Goal: Information Seeking & Learning: Find specific page/section

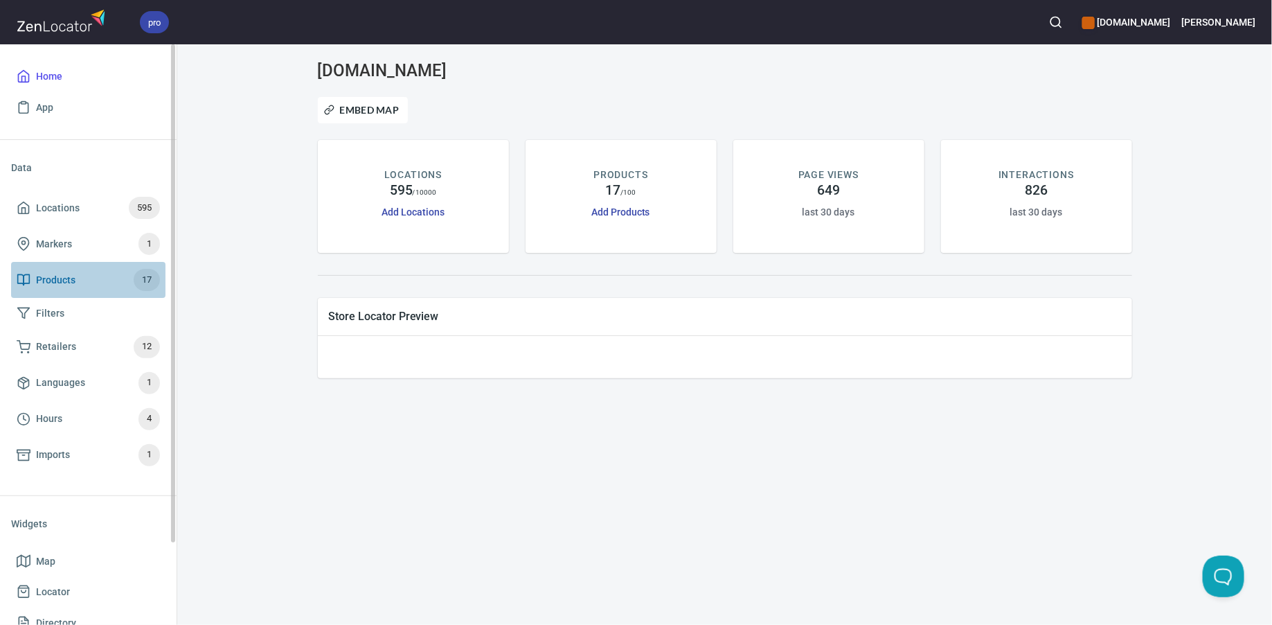
click at [92, 273] on span "Products 17" at bounding box center [88, 280] width 143 height 22
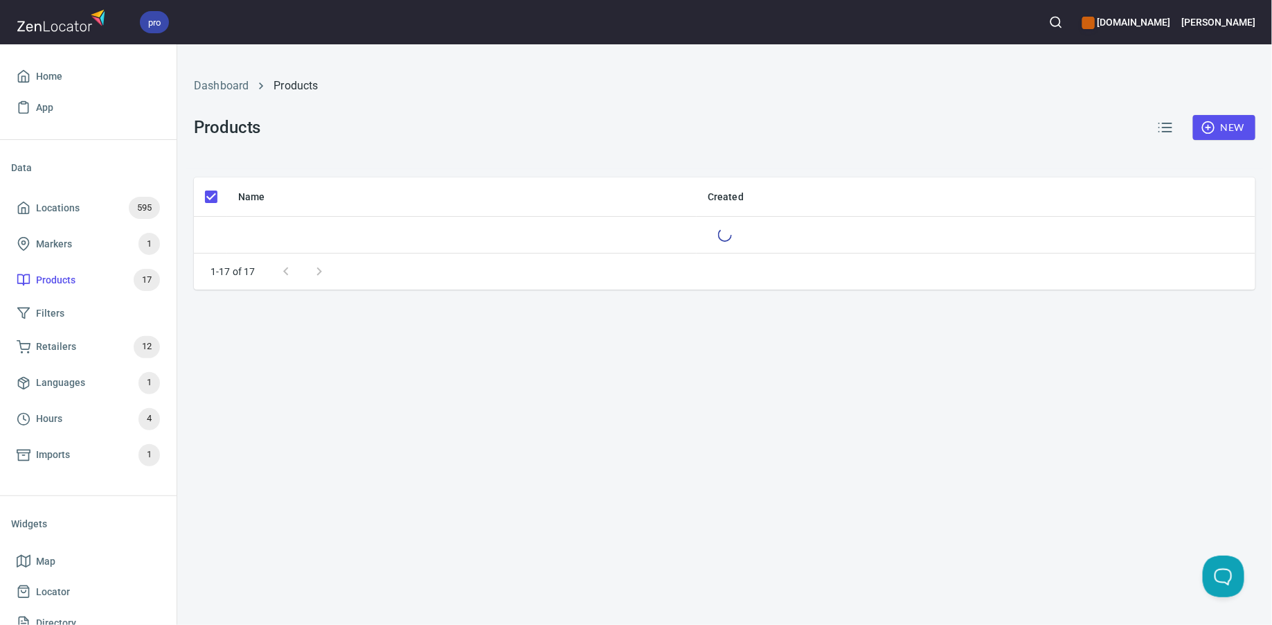
checkbox input "false"
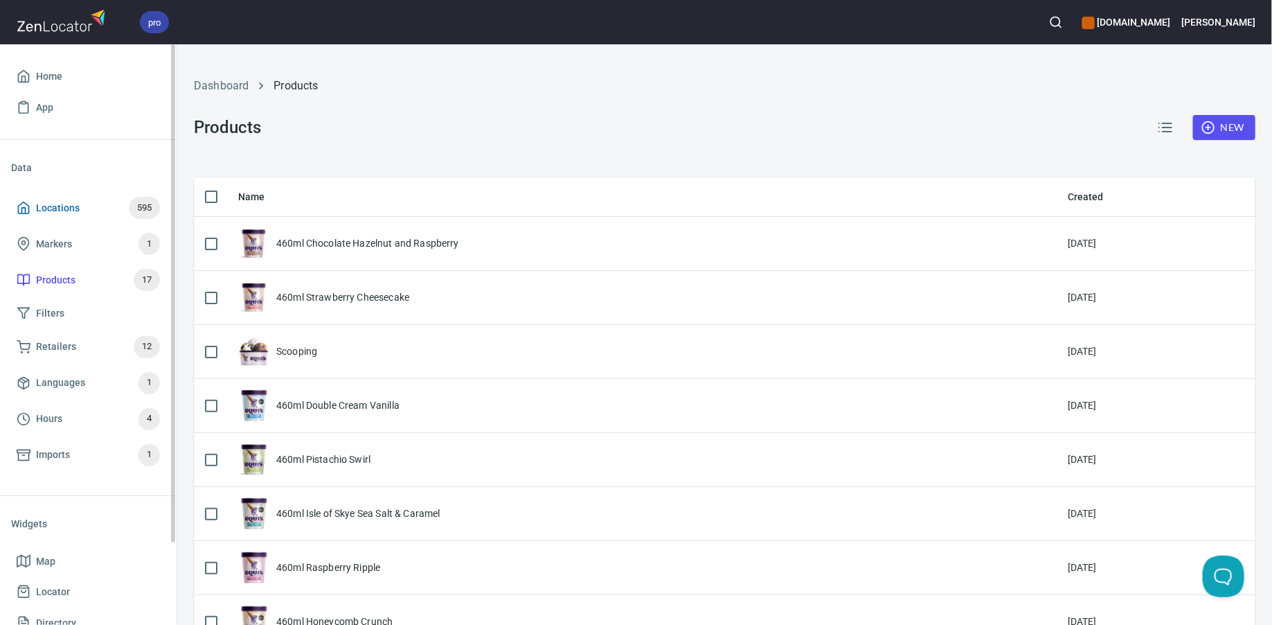
click at [106, 206] on span "Locations 595" at bounding box center [88, 208] width 143 height 22
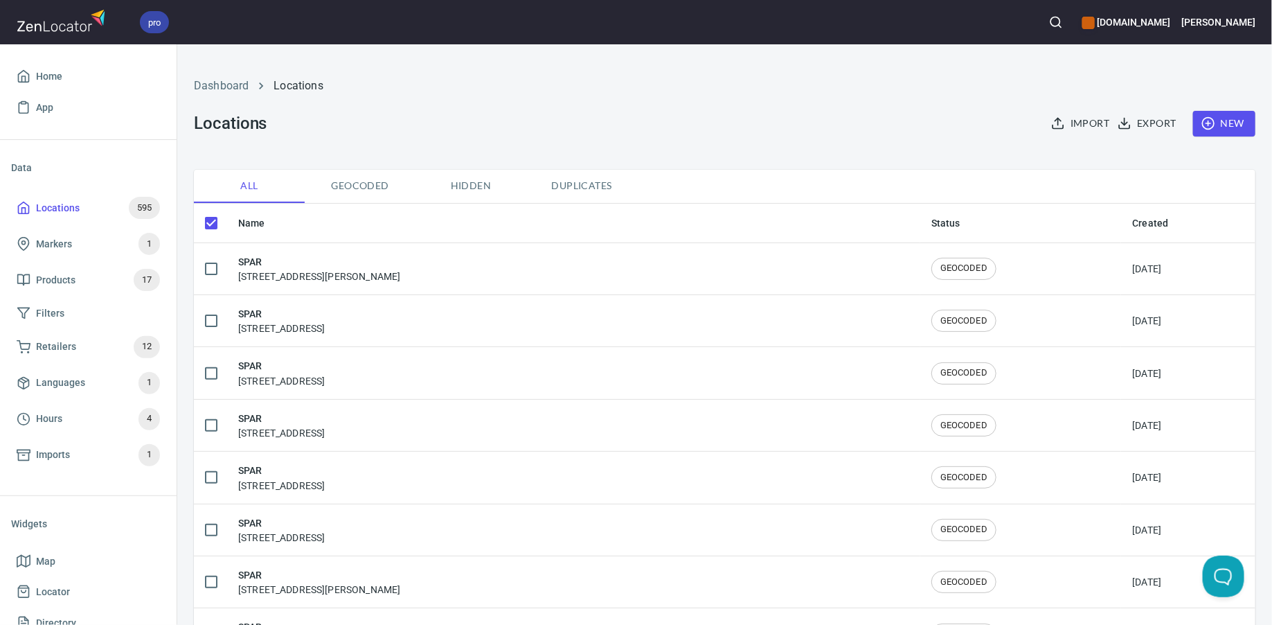
checkbox input "false"
click at [1068, 27] on button "button" at bounding box center [1056, 22] width 30 height 30
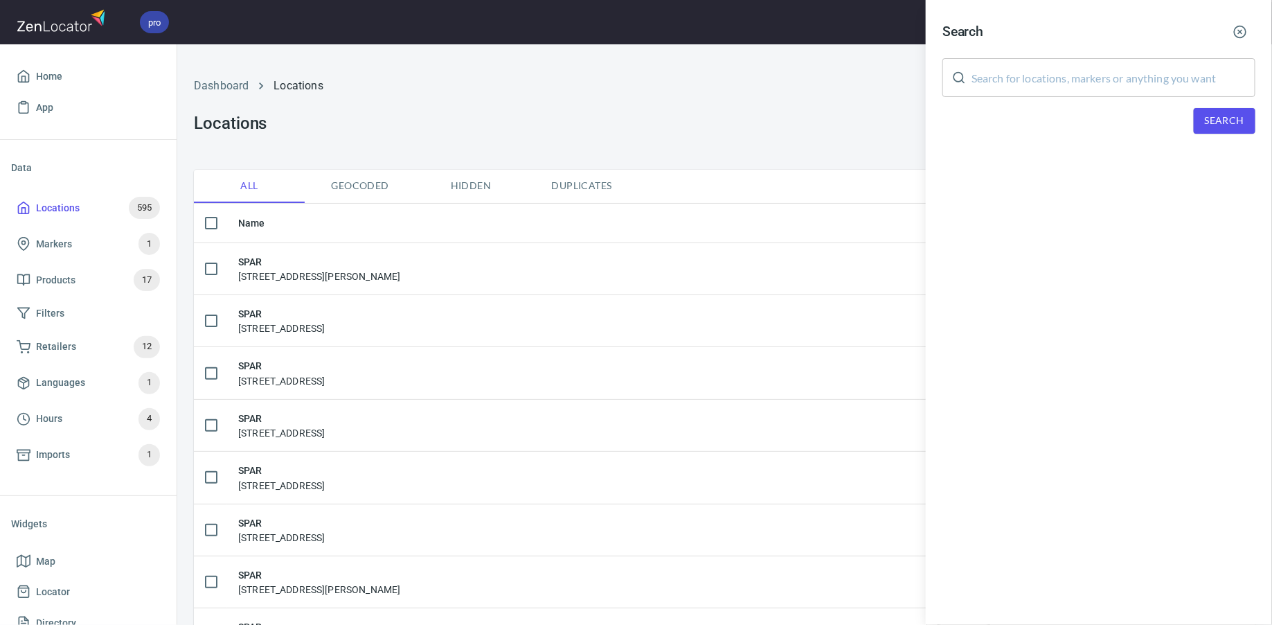
click at [1041, 76] on input "text" at bounding box center [1114, 77] width 284 height 39
type input "co-op"
click at [1207, 121] on span "Search" at bounding box center [1224, 120] width 39 height 17
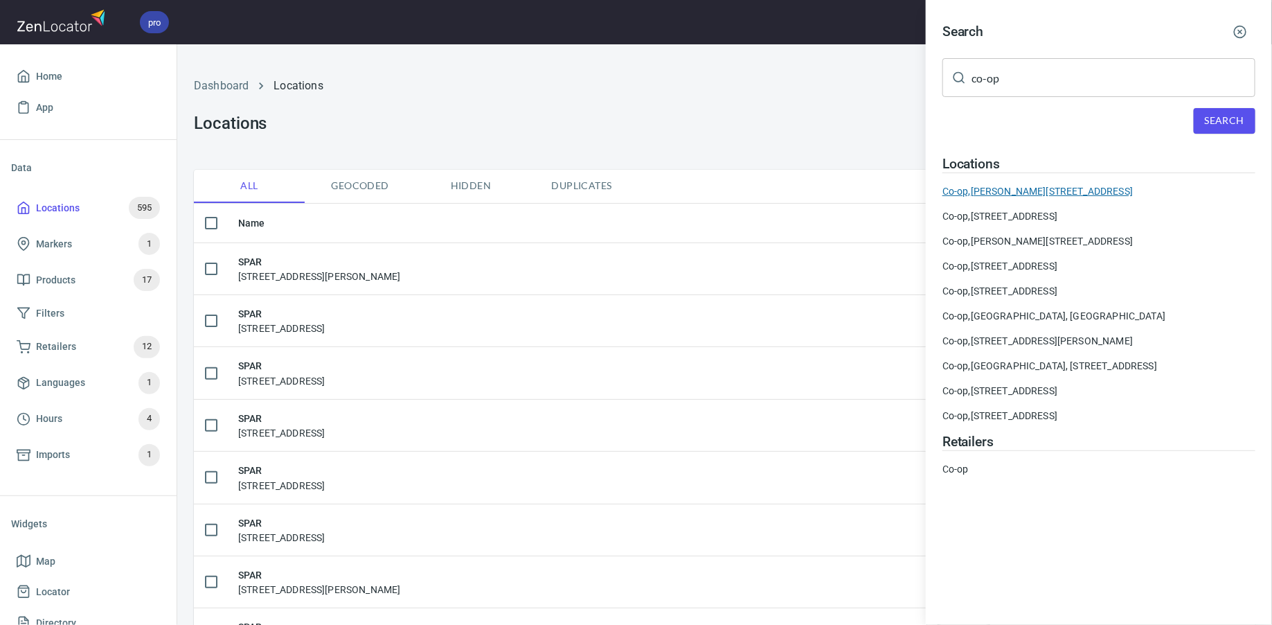
click at [1042, 187] on div "Co-op, Lyon Rd, Killin FK21 8UJ, United Kingdom" at bounding box center [1098, 191] width 313 height 14
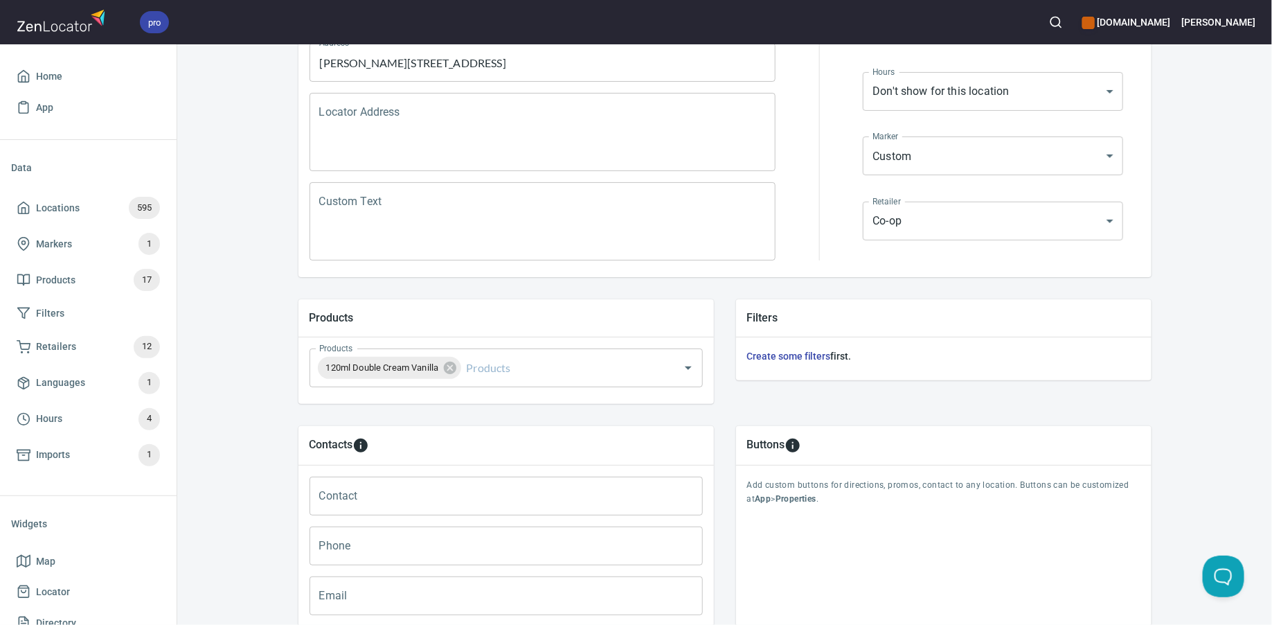
scroll to position [282, 0]
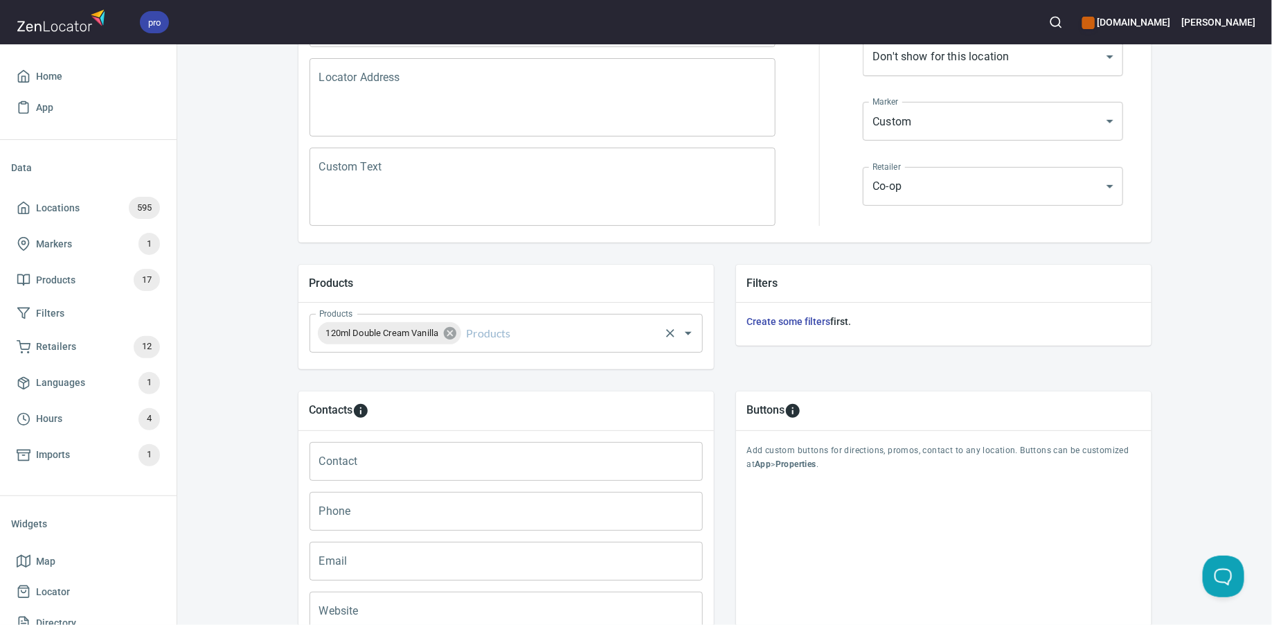
click at [456, 334] on icon at bounding box center [449, 332] width 15 height 15
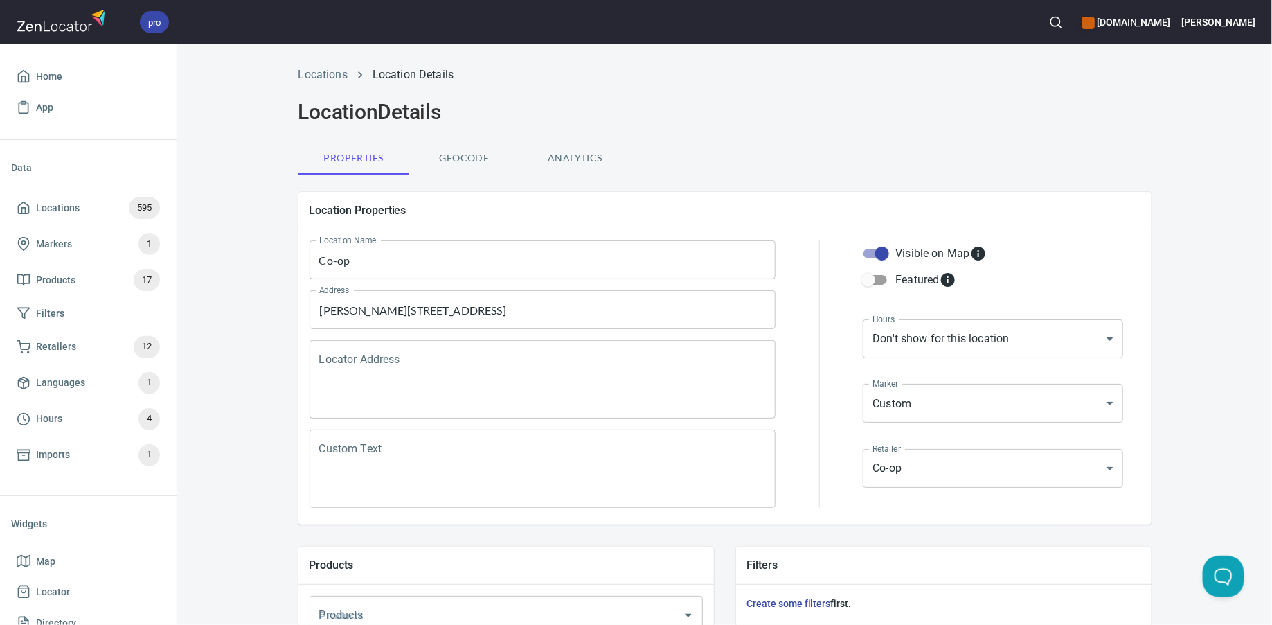
scroll to position [427, 0]
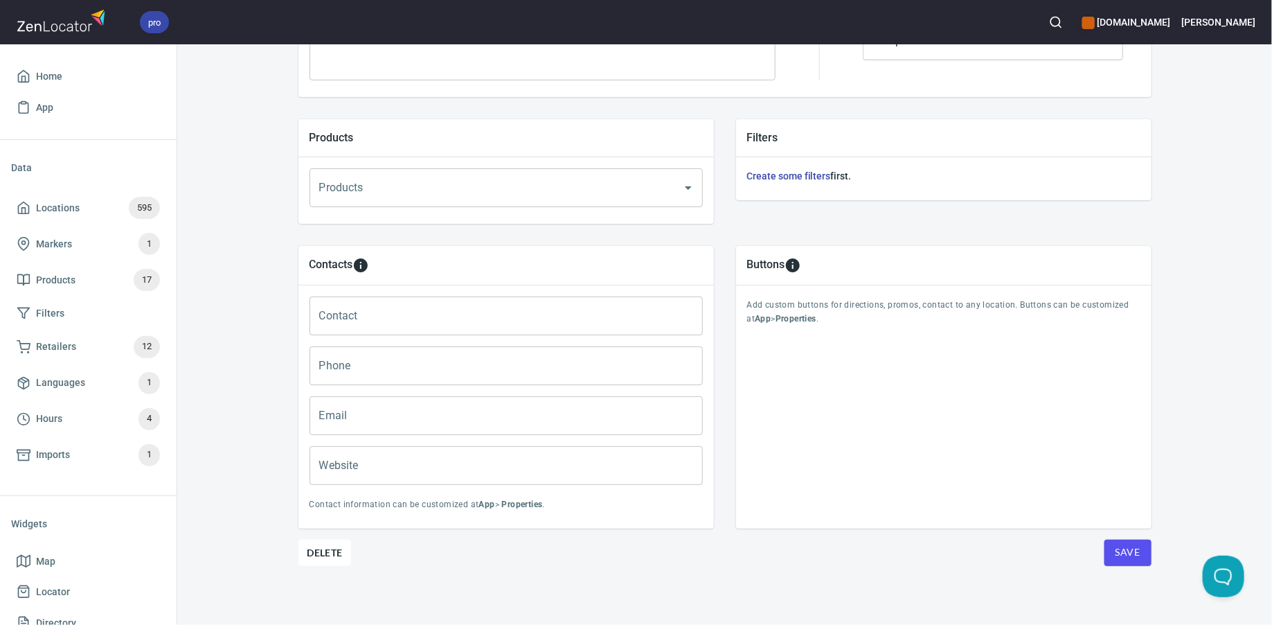
click at [1136, 552] on span "Save" at bounding box center [1128, 552] width 25 height 17
click at [1071, 30] on button "button" at bounding box center [1056, 22] width 30 height 30
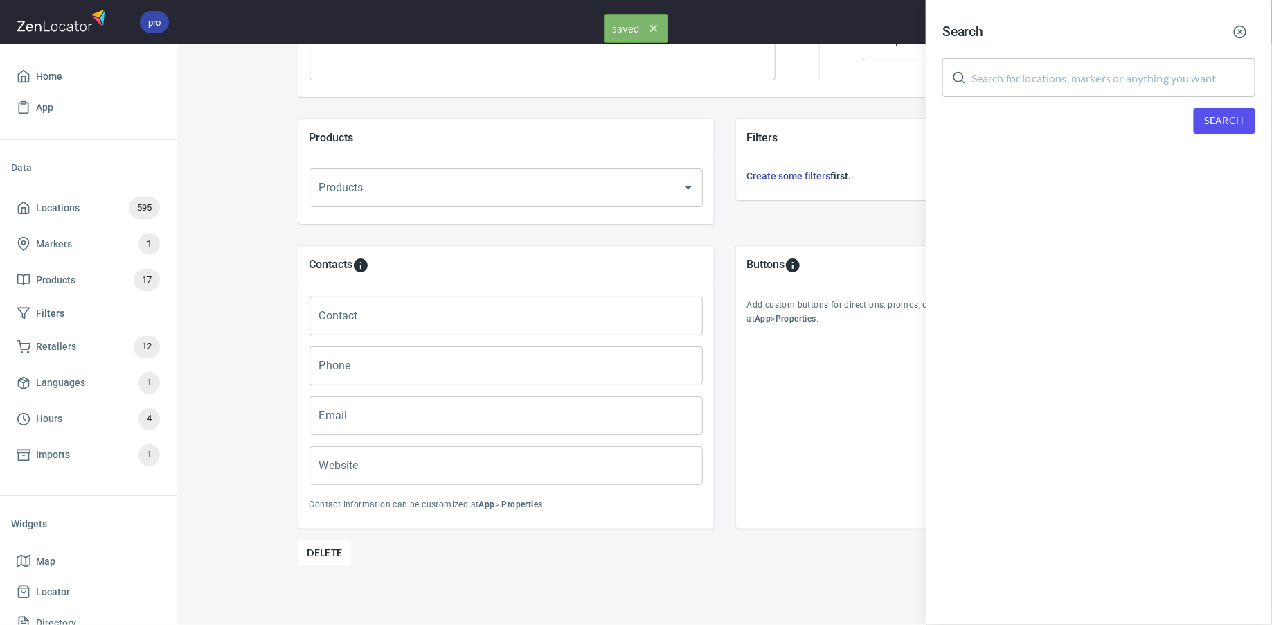
click at [1062, 74] on input "text" at bounding box center [1114, 77] width 284 height 39
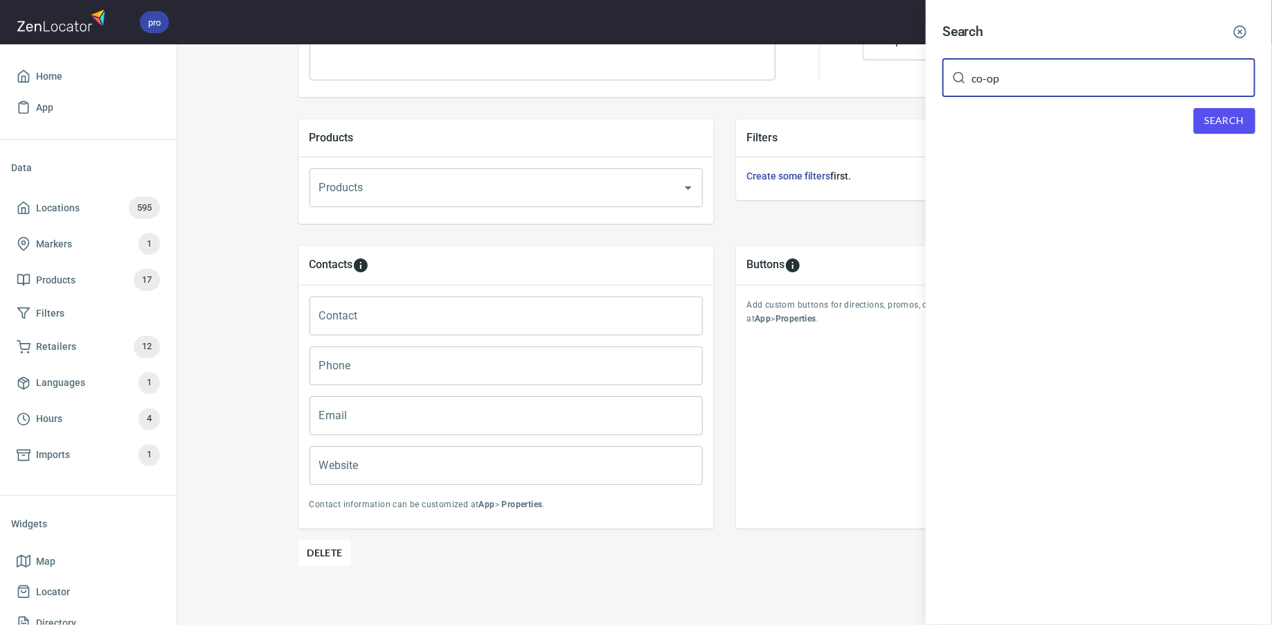
type input "co-op"
click at [1213, 127] on span "Search" at bounding box center [1224, 120] width 39 height 17
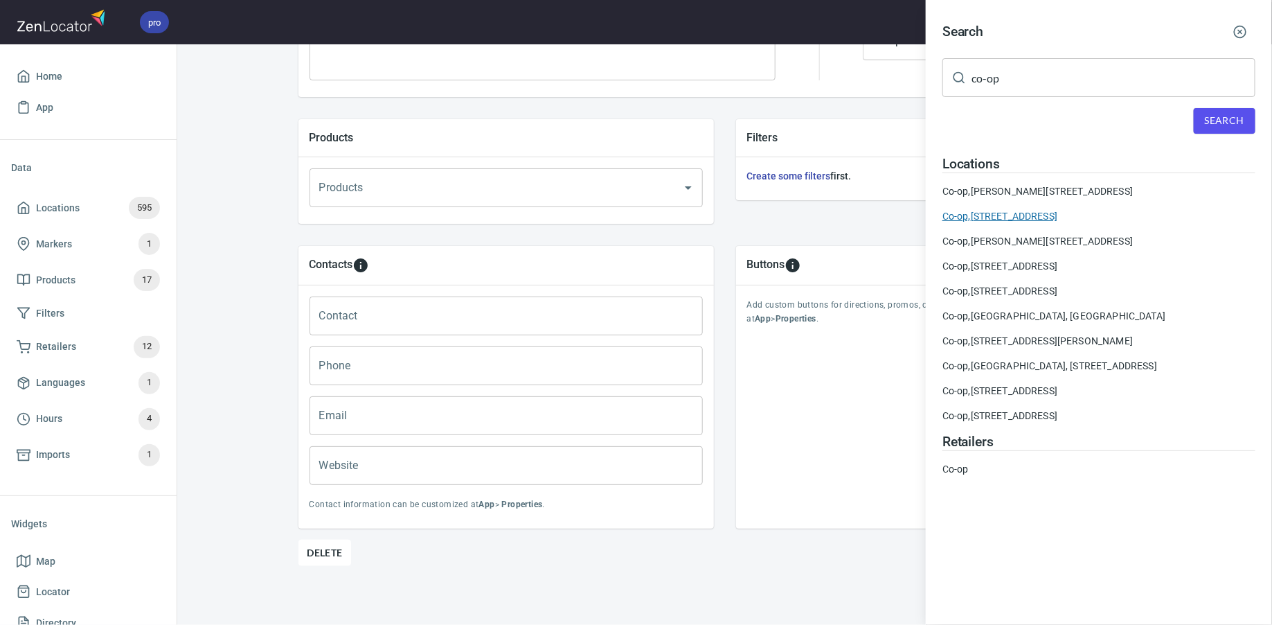
click at [1070, 215] on div "Co-op, Main St, Aberfoyle, Stirling FK8 3UQ, United Kingdom" at bounding box center [1098, 216] width 313 height 14
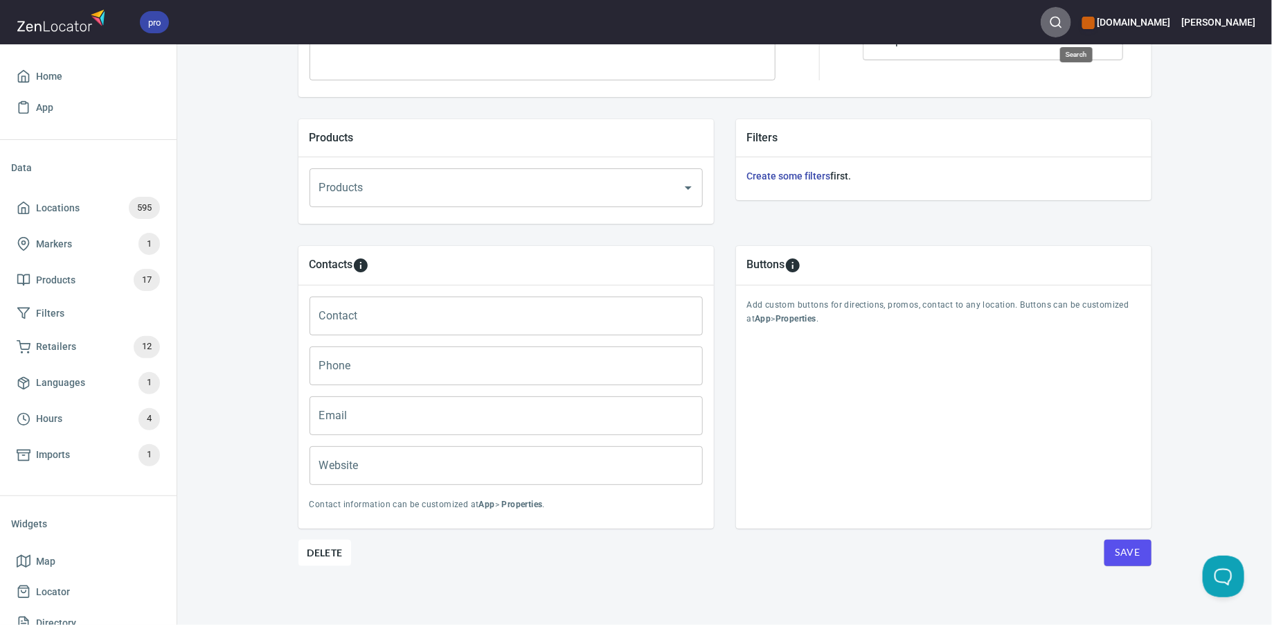
click at [1064, 20] on button "button" at bounding box center [1056, 22] width 30 height 30
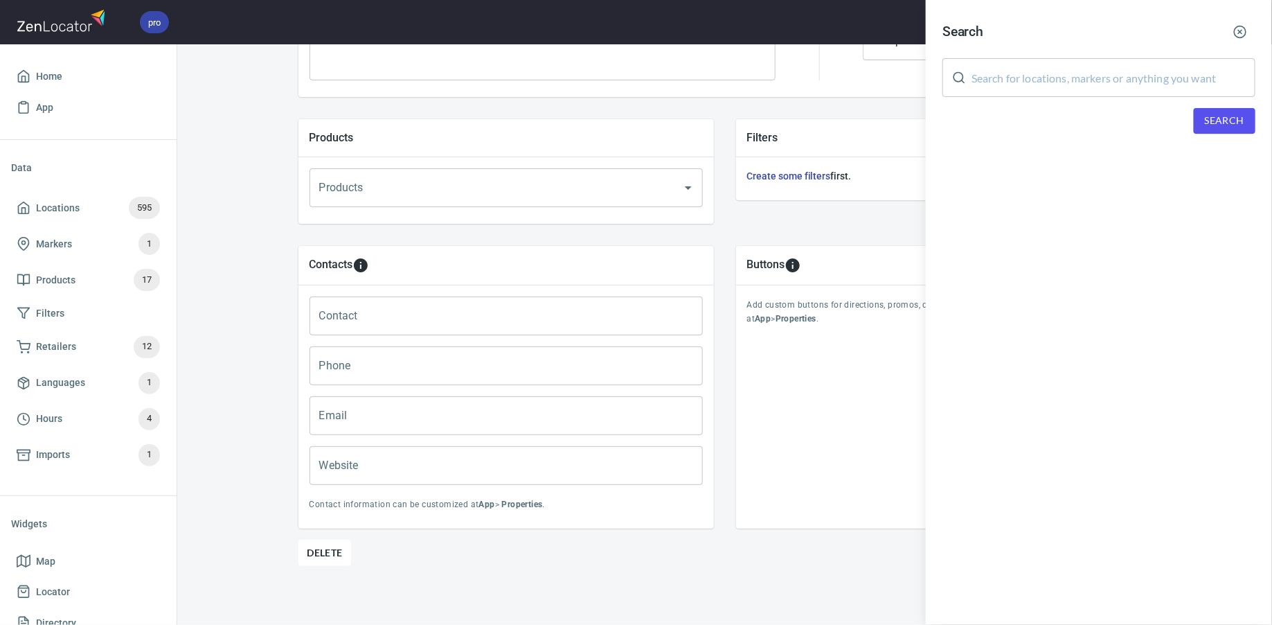
click at [1039, 75] on input "text" at bounding box center [1114, 77] width 284 height 39
type input "co-op"
click at [1224, 123] on span "Search" at bounding box center [1224, 120] width 39 height 17
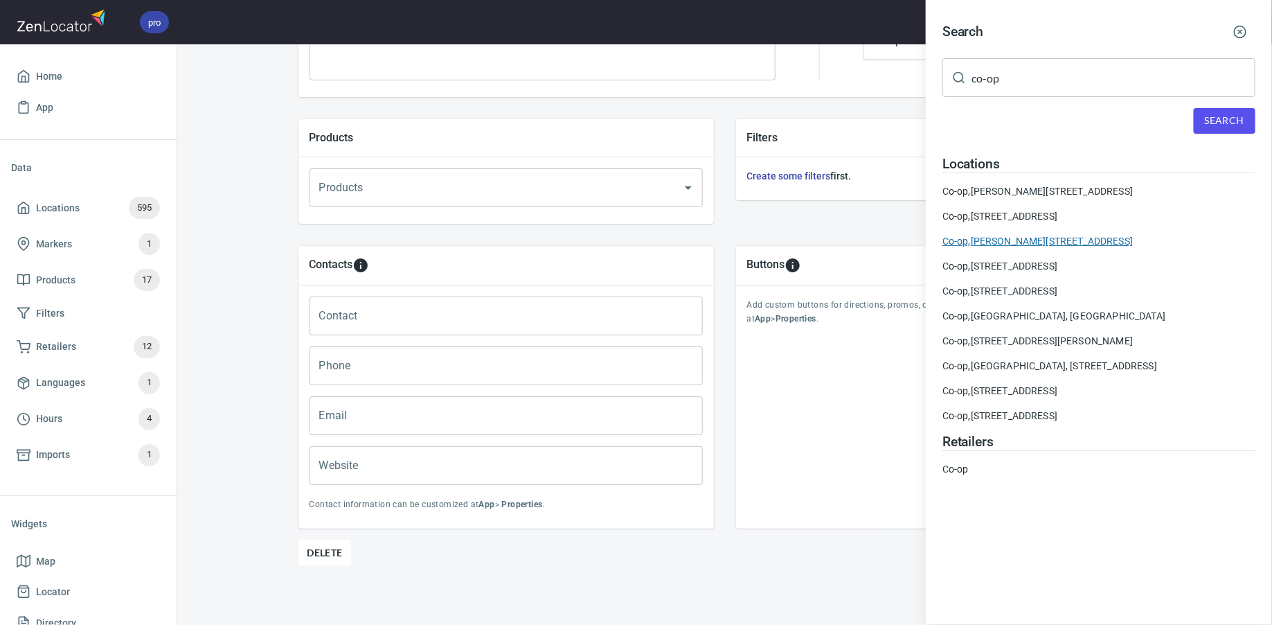
click at [1093, 240] on div "Co-op, Raeburn Pl, Edinburgh EH4 1HN, United Kingdom" at bounding box center [1098, 241] width 313 height 14
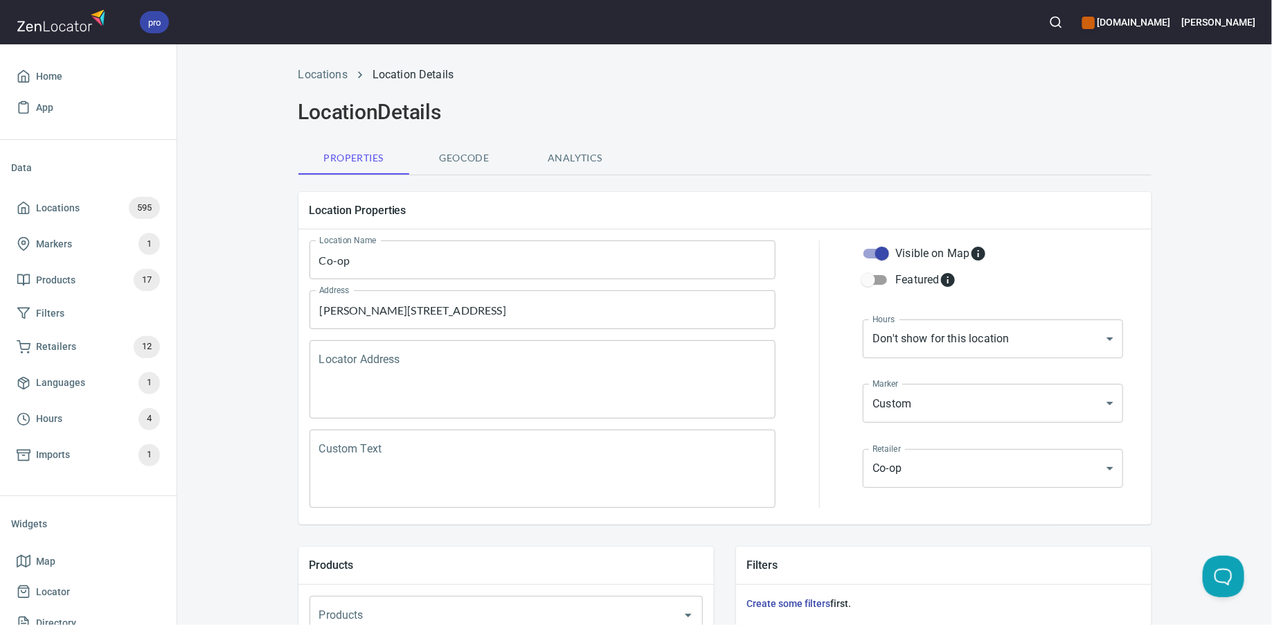
click at [1060, 19] on circle "button" at bounding box center [1055, 21] width 9 height 9
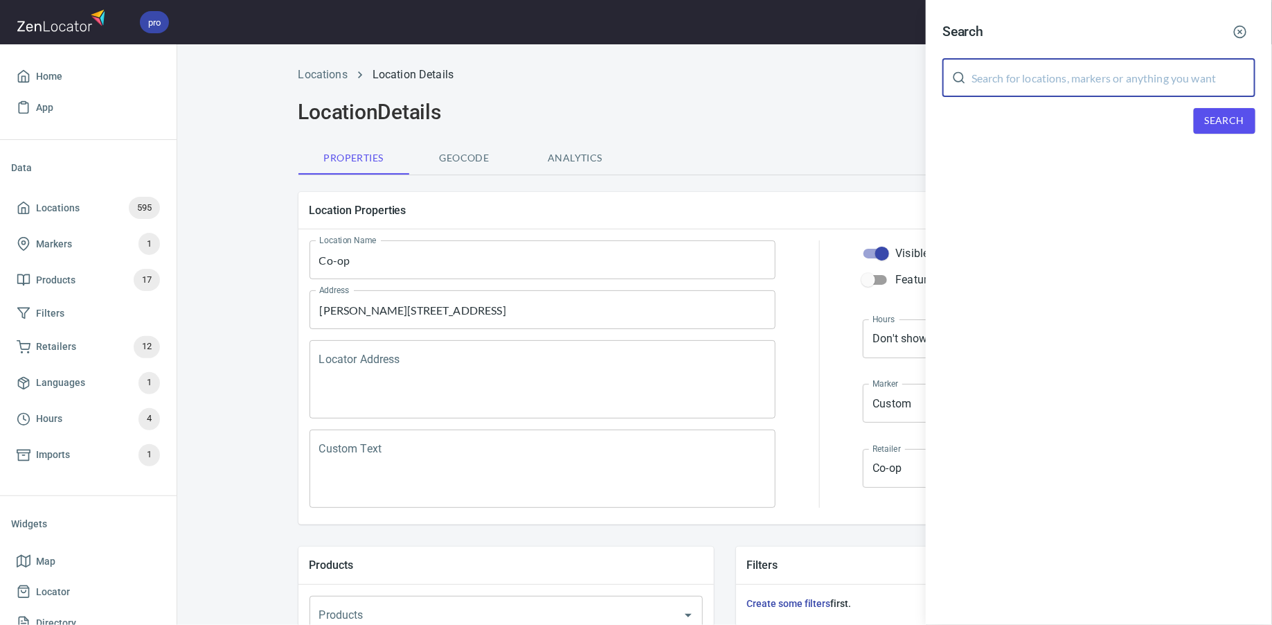
click at [1044, 73] on input "text" at bounding box center [1114, 77] width 284 height 39
type input "co-op"
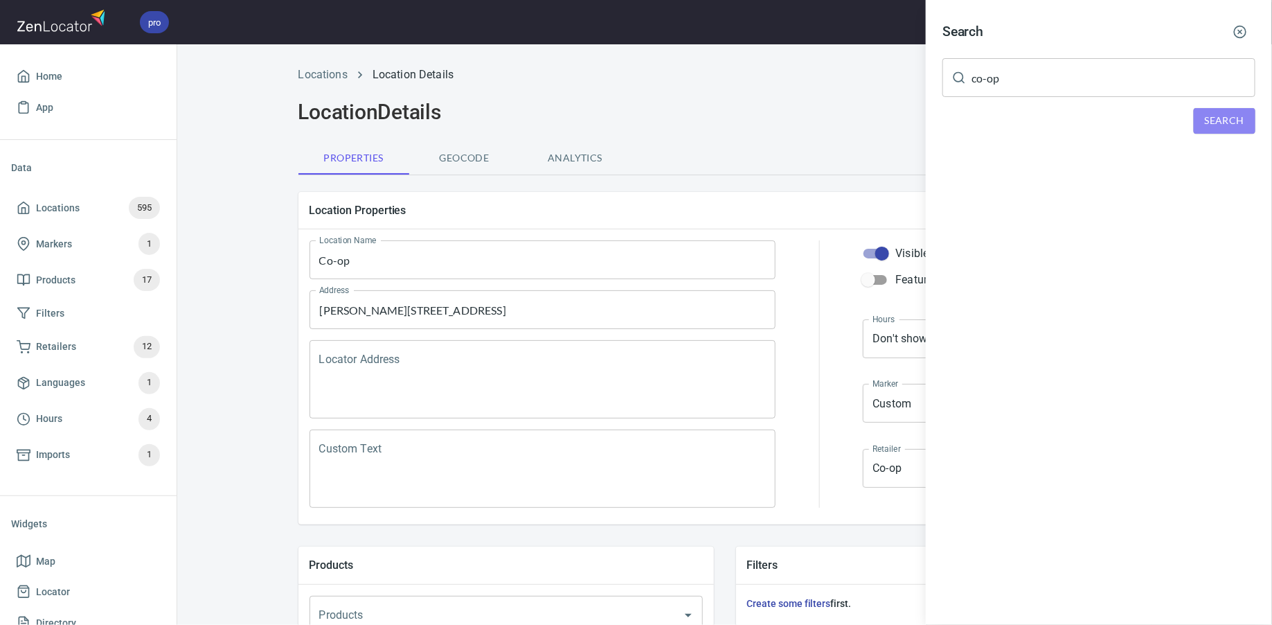
click at [1225, 116] on span "Search" at bounding box center [1224, 120] width 39 height 17
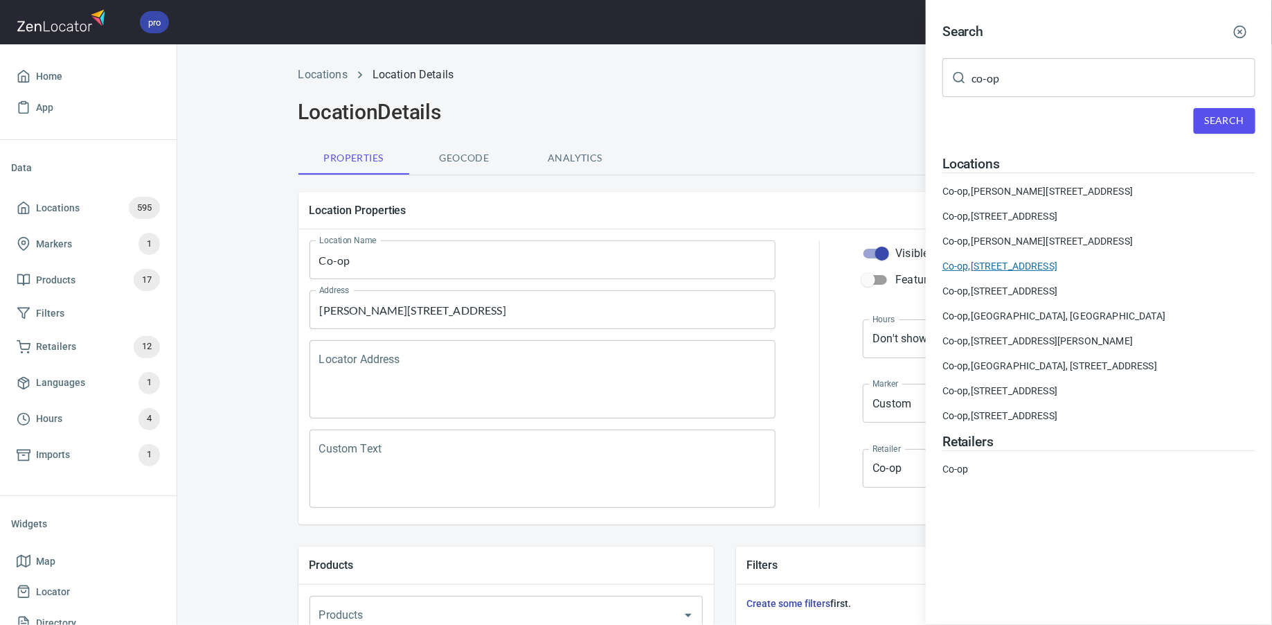
click at [1113, 269] on div "Co-op, Station Rd, Beauly IV4, United Kingdom" at bounding box center [1098, 266] width 313 height 14
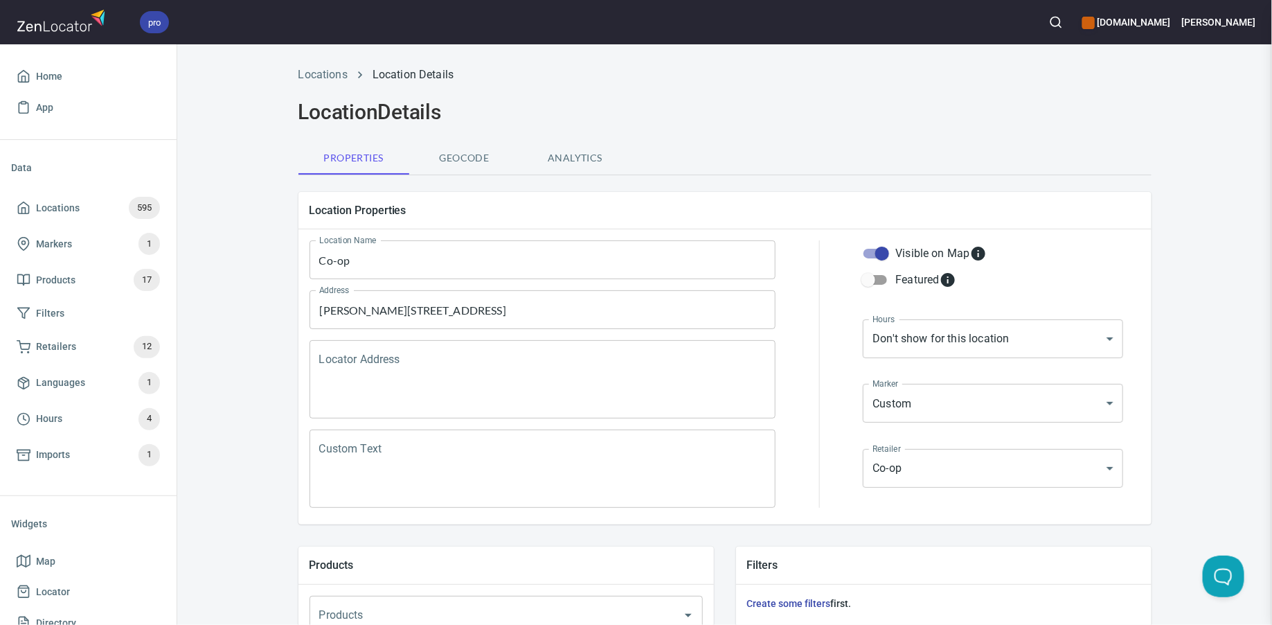
type input "01463 783739"
click at [46, 204] on span "Locations" at bounding box center [58, 207] width 44 height 17
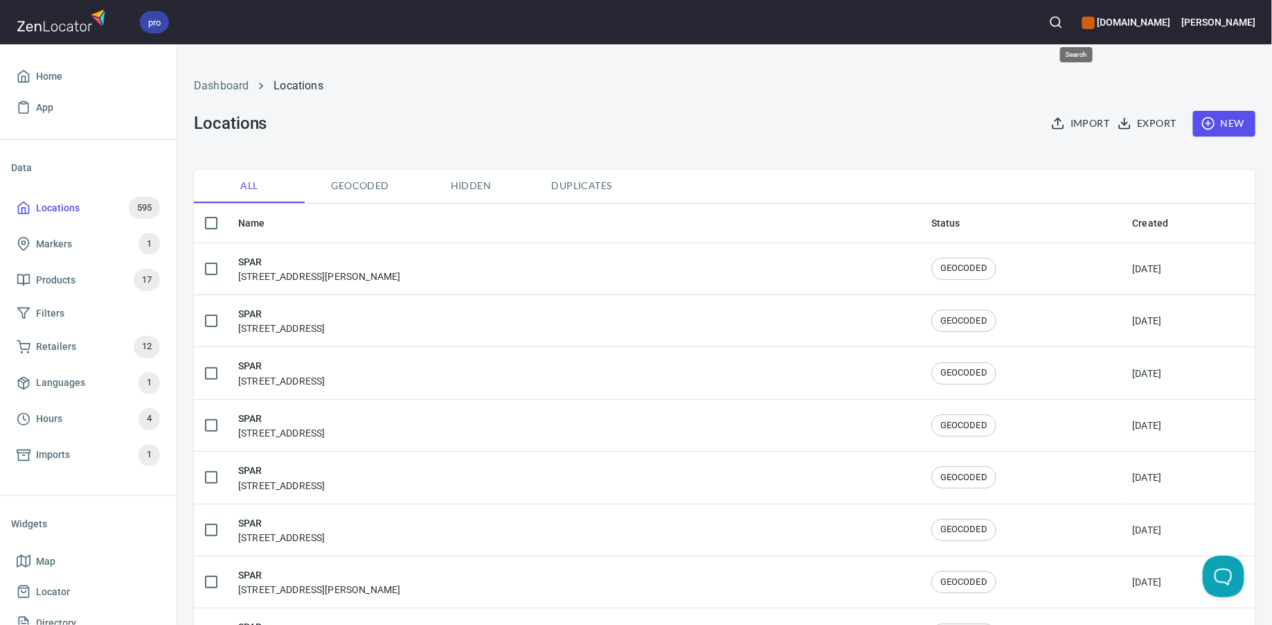
click at [1063, 21] on icon "button" at bounding box center [1056, 22] width 14 height 14
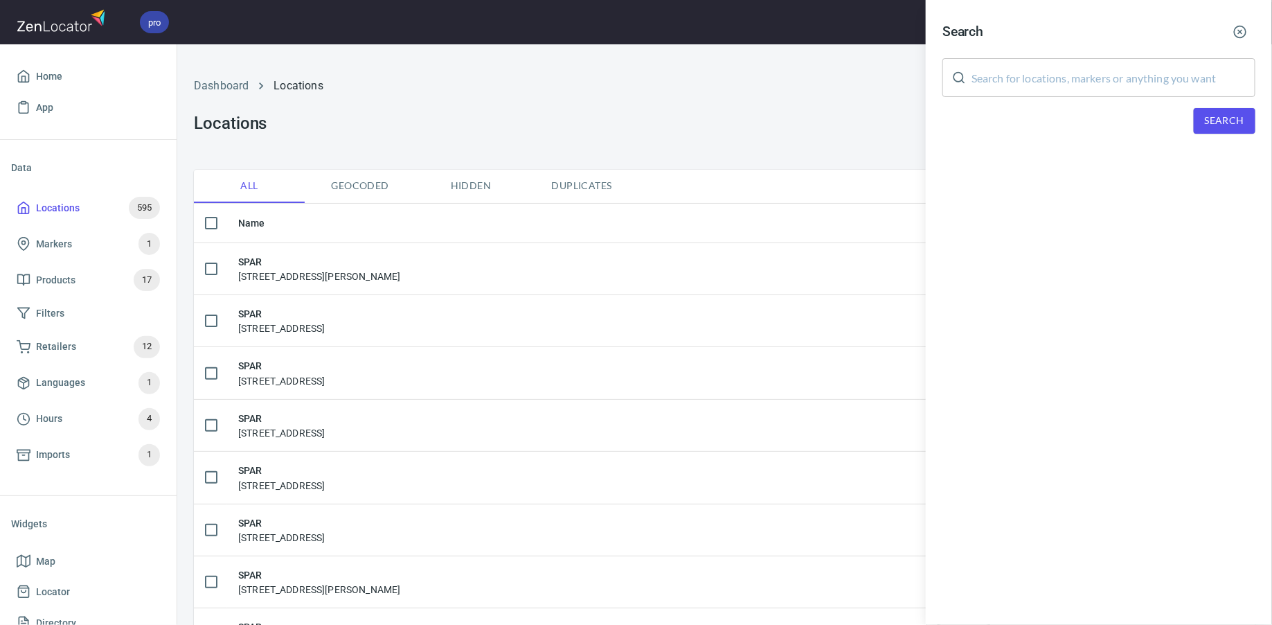
click at [1055, 62] on input "text" at bounding box center [1114, 77] width 284 height 39
type input "co-op"
click at [1222, 125] on span "Search" at bounding box center [1224, 120] width 39 height 17
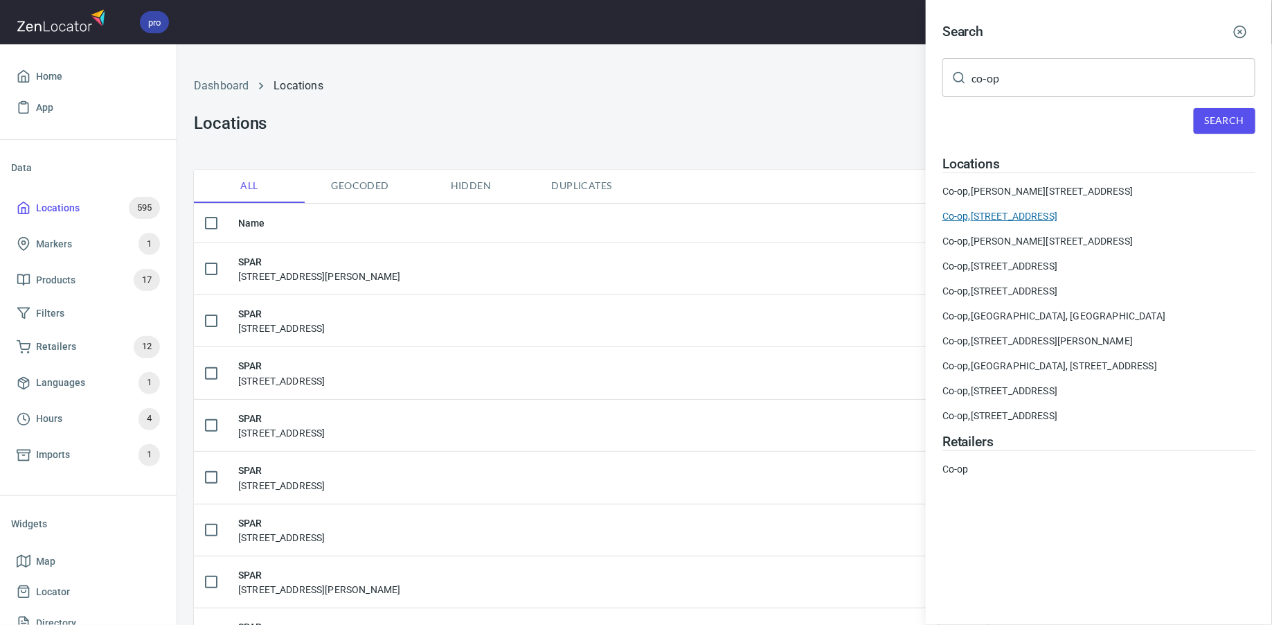
click at [1095, 214] on div "Co-op, Main St, Aberfoyle, Stirling FK8 3UQ, United Kingdom" at bounding box center [1098, 216] width 313 height 14
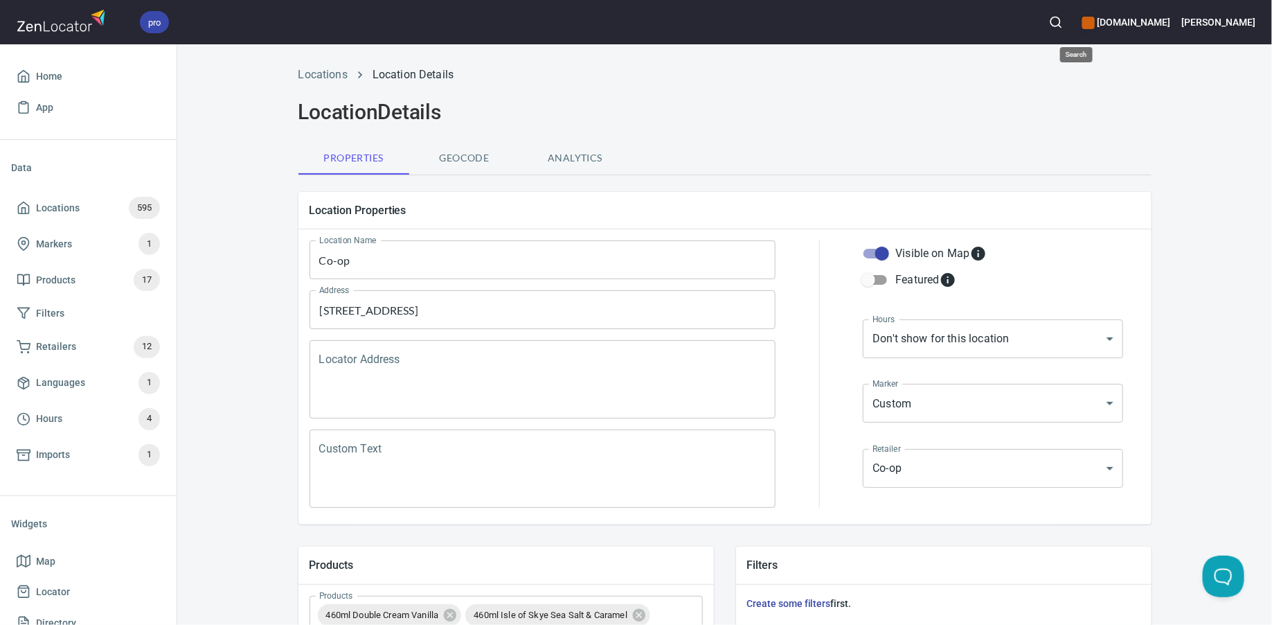
click at [1071, 8] on button "button" at bounding box center [1056, 22] width 30 height 30
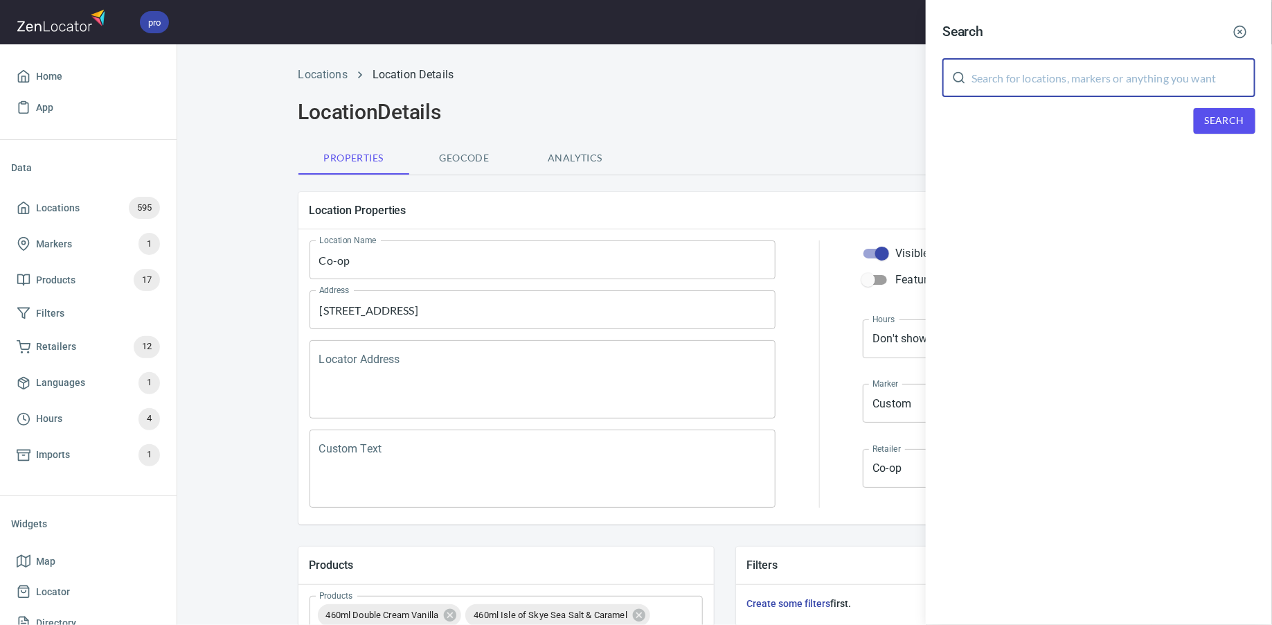
click at [1066, 89] on input "text" at bounding box center [1114, 77] width 284 height 39
click at [84, 64] on div at bounding box center [636, 312] width 1272 height 625
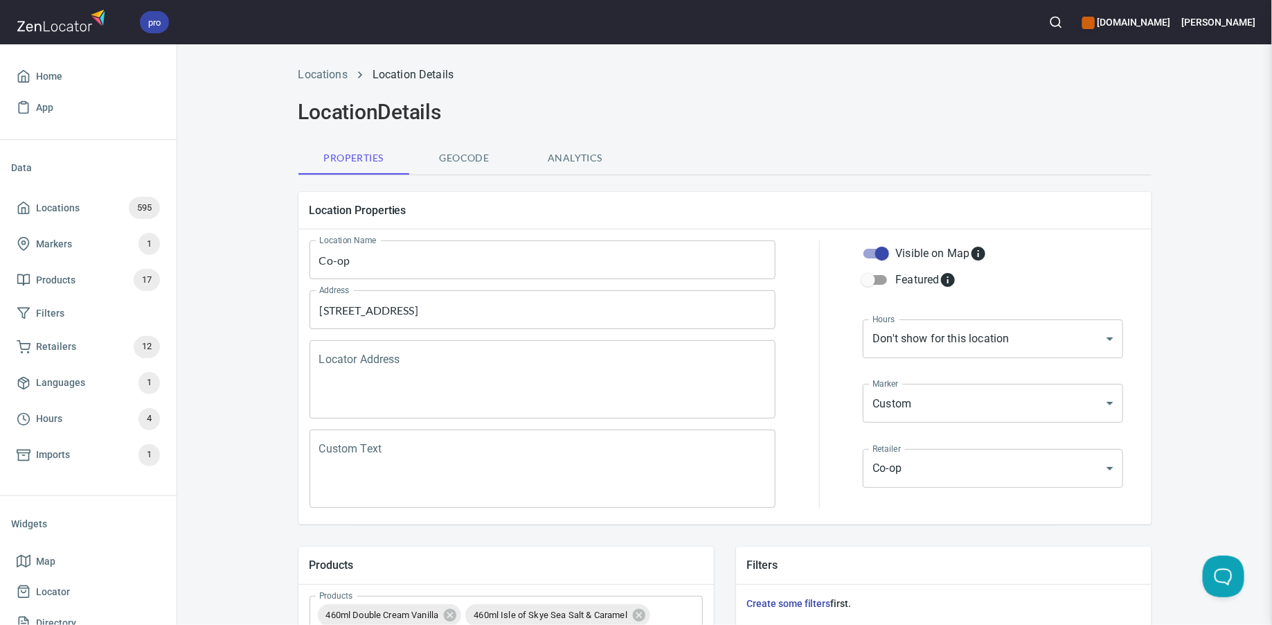
click at [50, 71] on span "Home" at bounding box center [49, 76] width 26 height 17
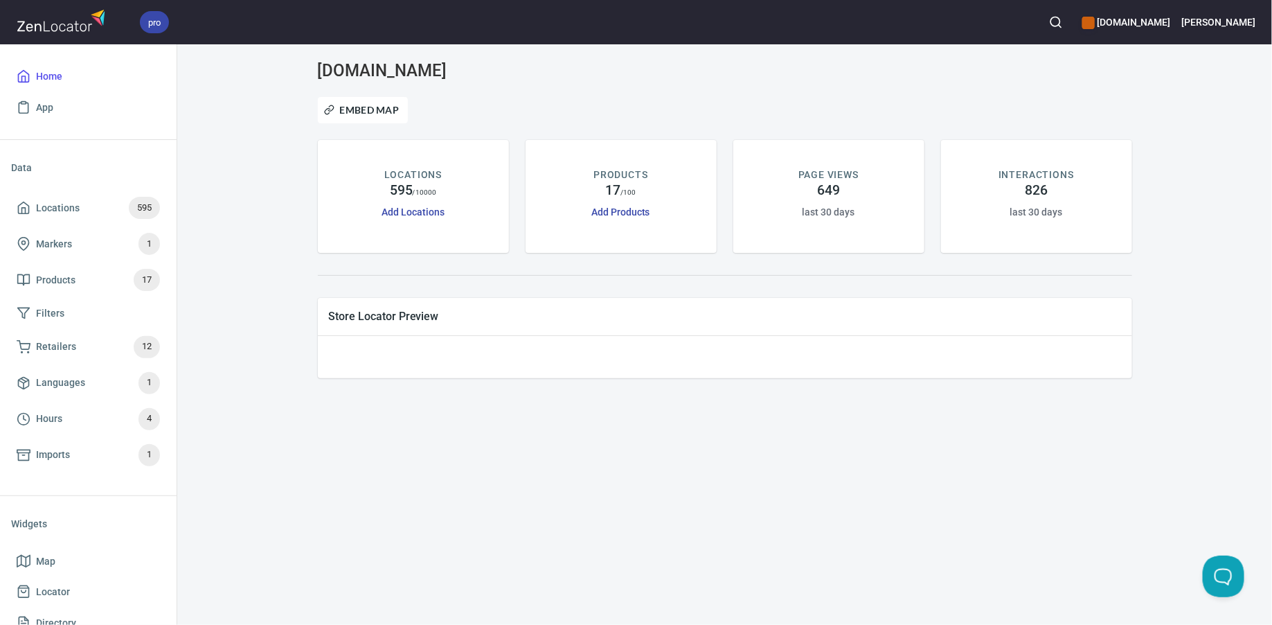
click at [1071, 20] on button "button" at bounding box center [1056, 22] width 30 height 30
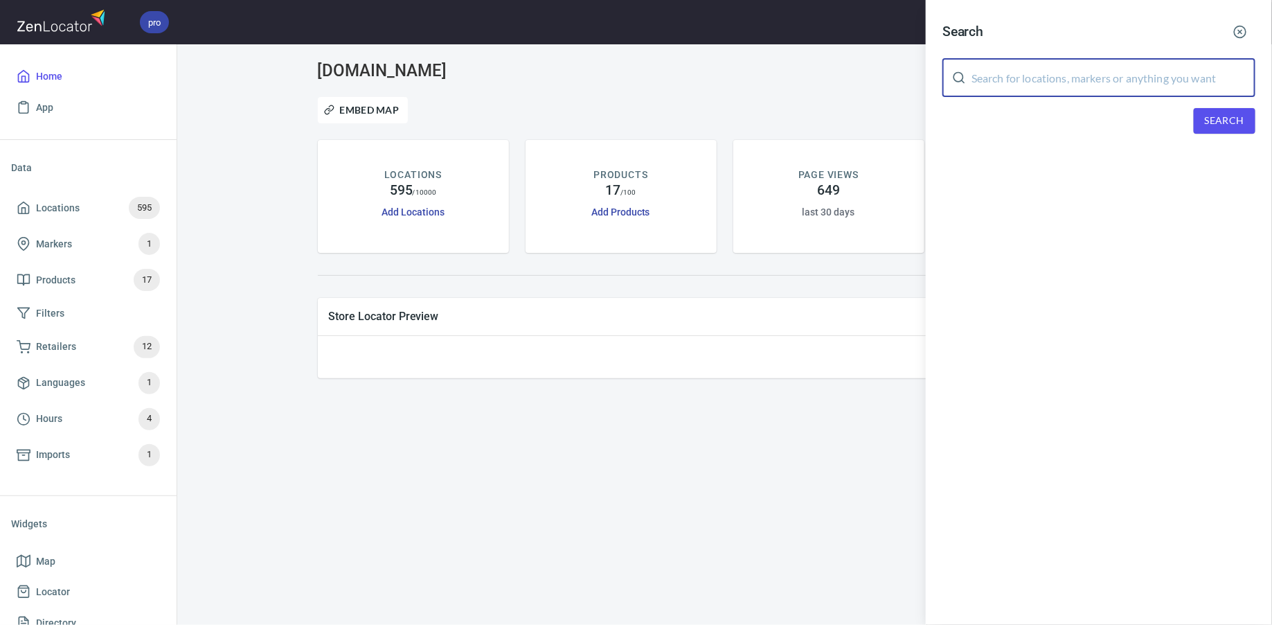
click at [1077, 91] on input "text" at bounding box center [1114, 77] width 284 height 39
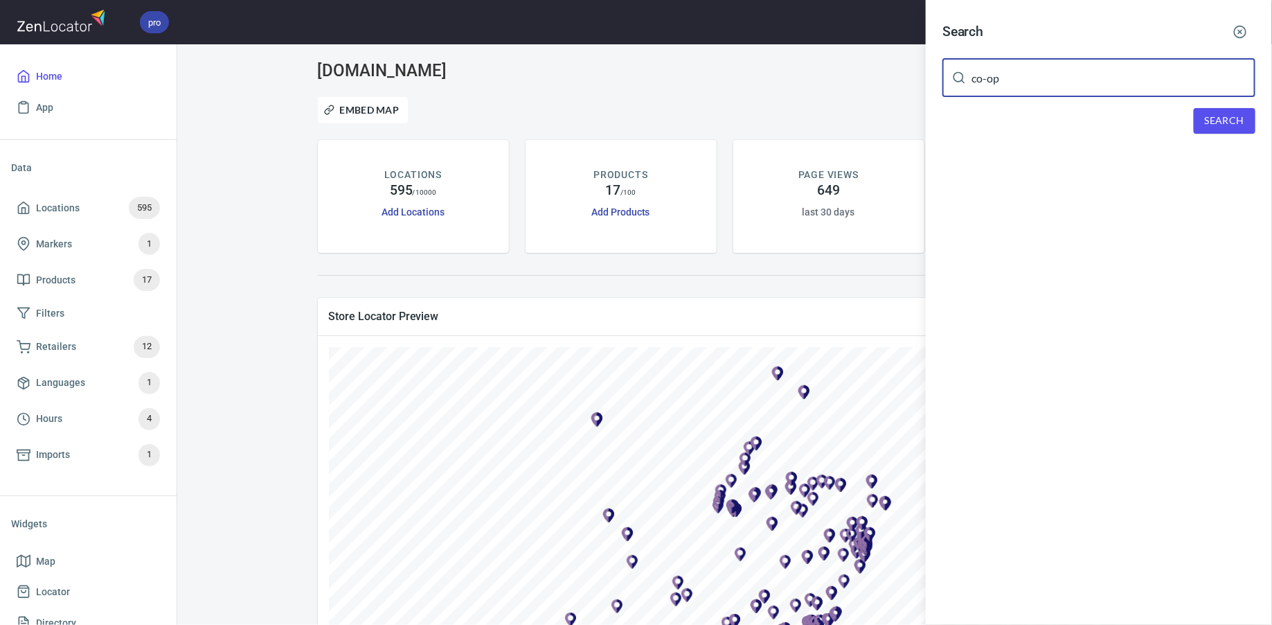
type input "co-op"
click at [1224, 121] on span "Search" at bounding box center [1224, 120] width 39 height 17
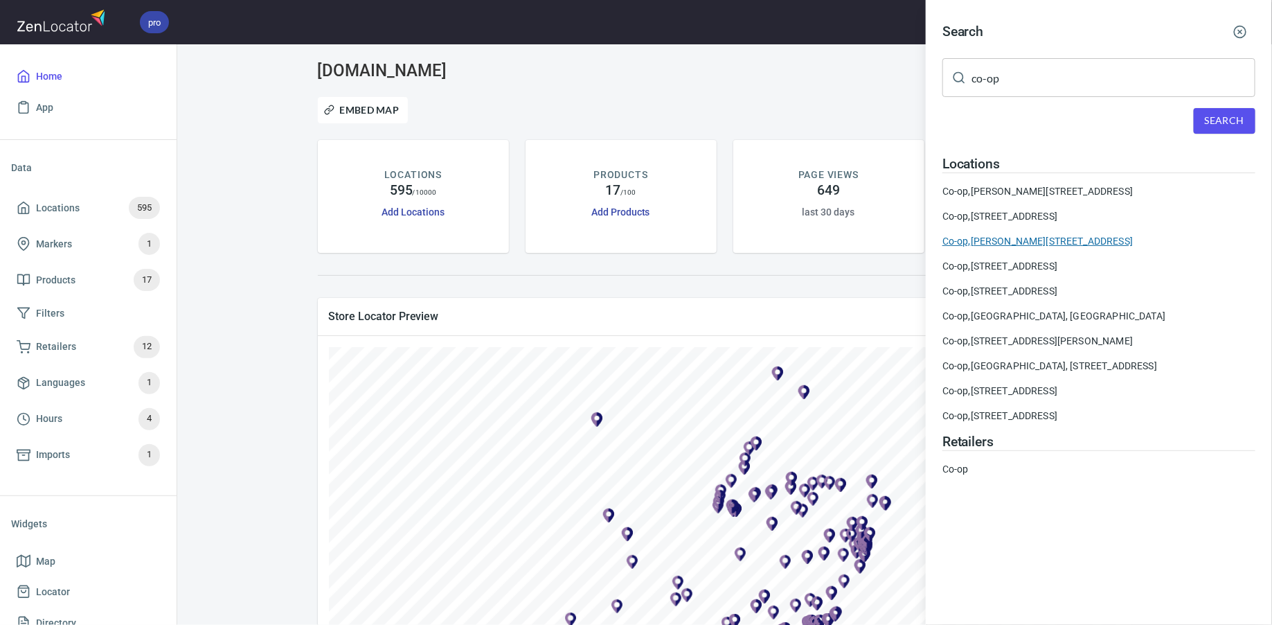
click at [1109, 241] on div "Co-op, Raeburn Pl, Edinburgh EH4 1HN, United Kingdom" at bounding box center [1098, 241] width 313 height 14
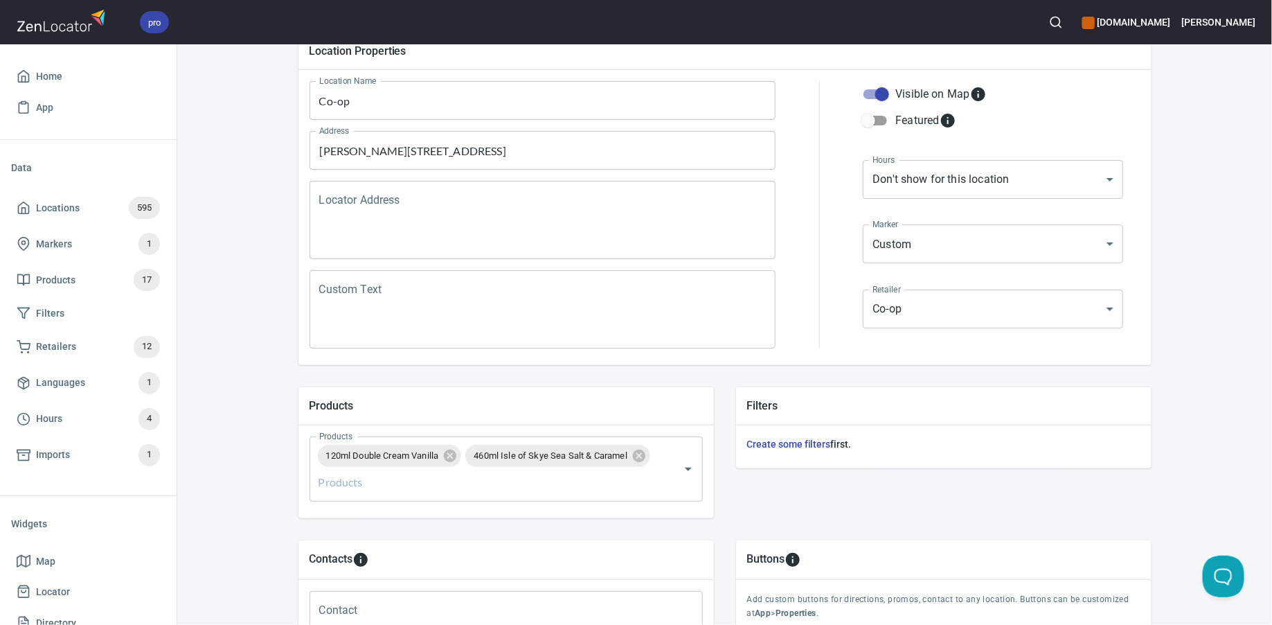
scroll to position [192, 0]
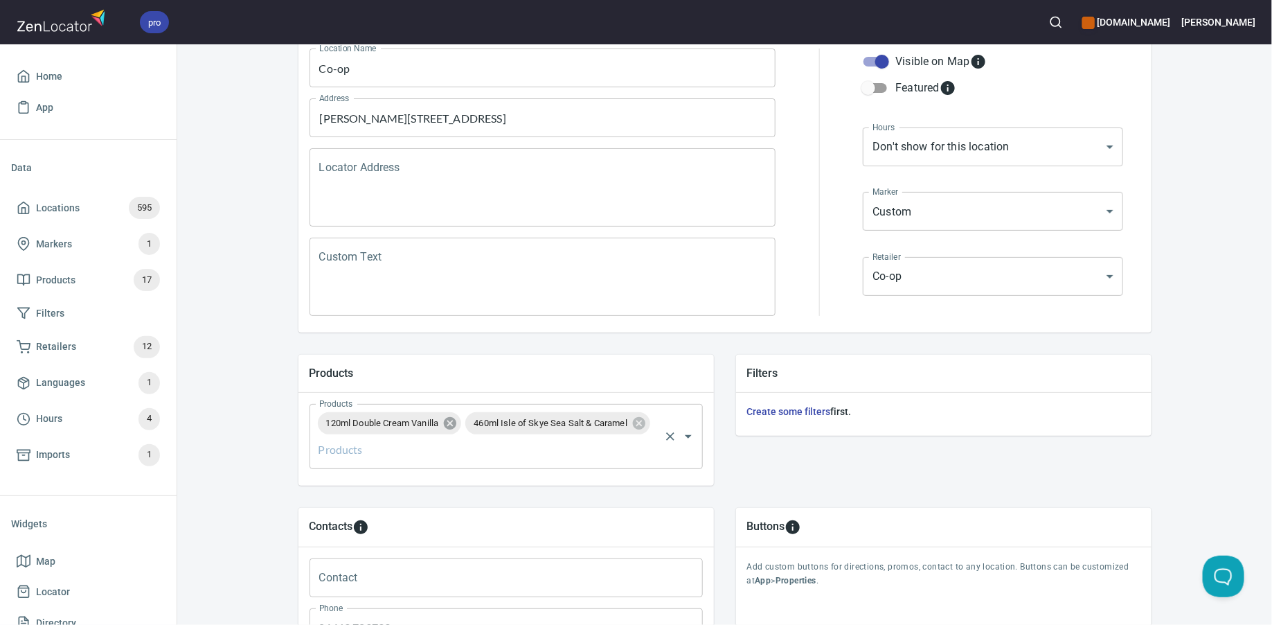
click at [454, 422] on icon at bounding box center [449, 422] width 15 height 15
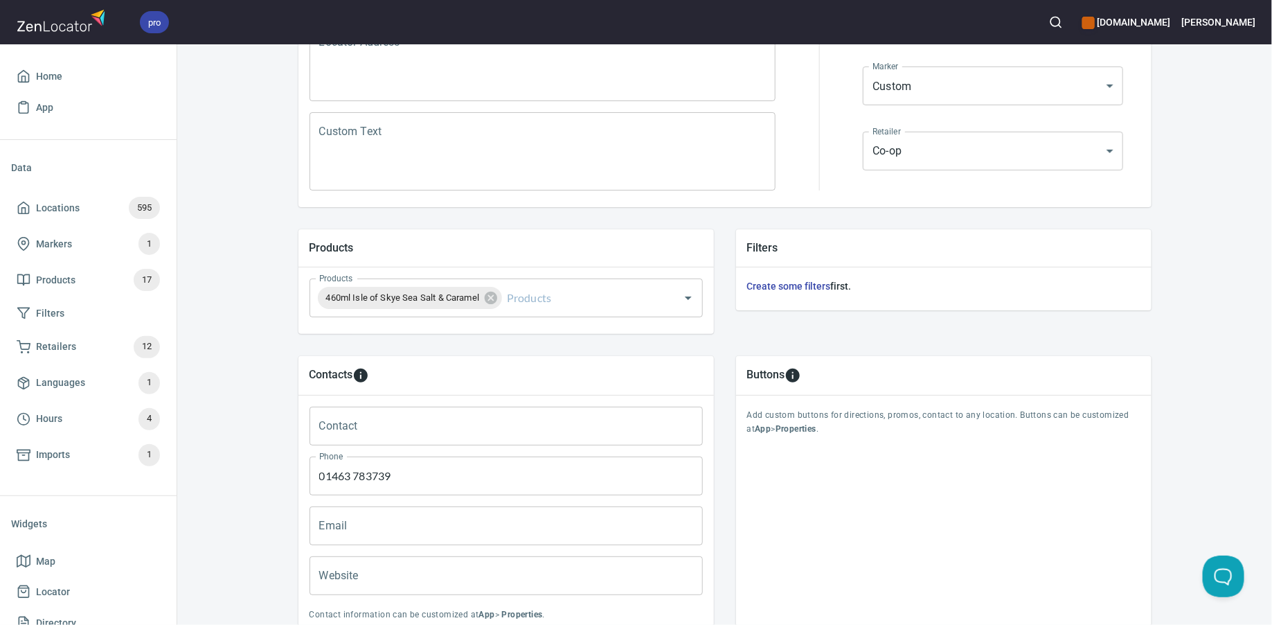
scroll to position [427, 0]
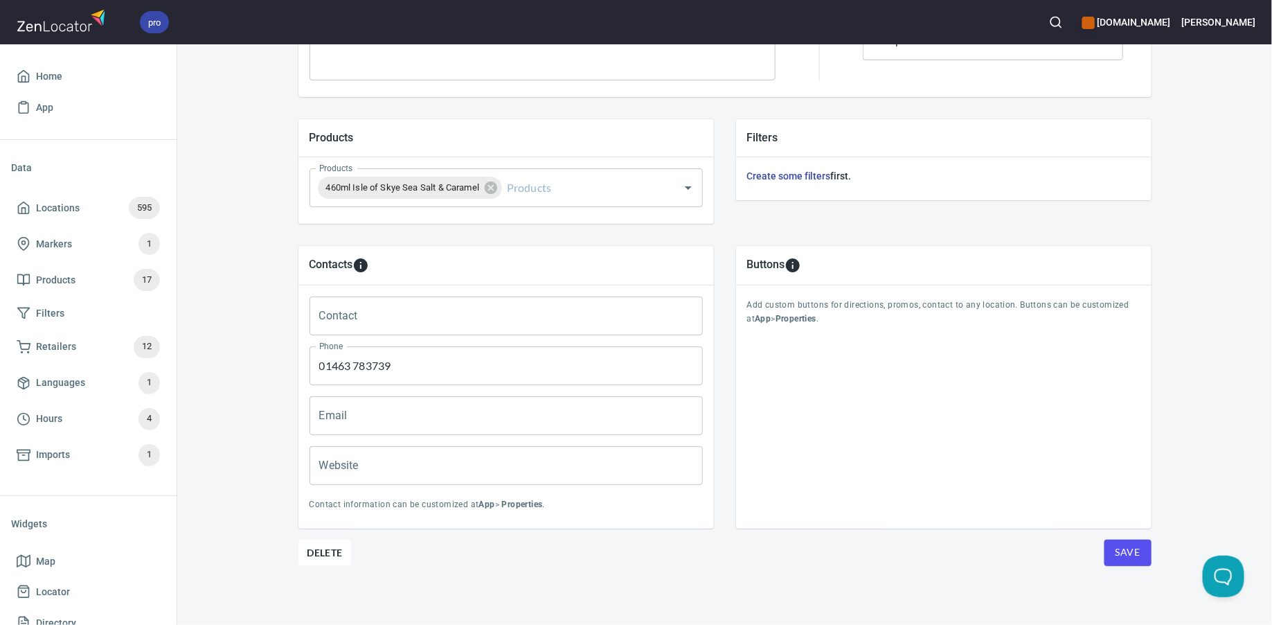
click at [1127, 544] on span "Save" at bounding box center [1128, 552] width 25 height 17
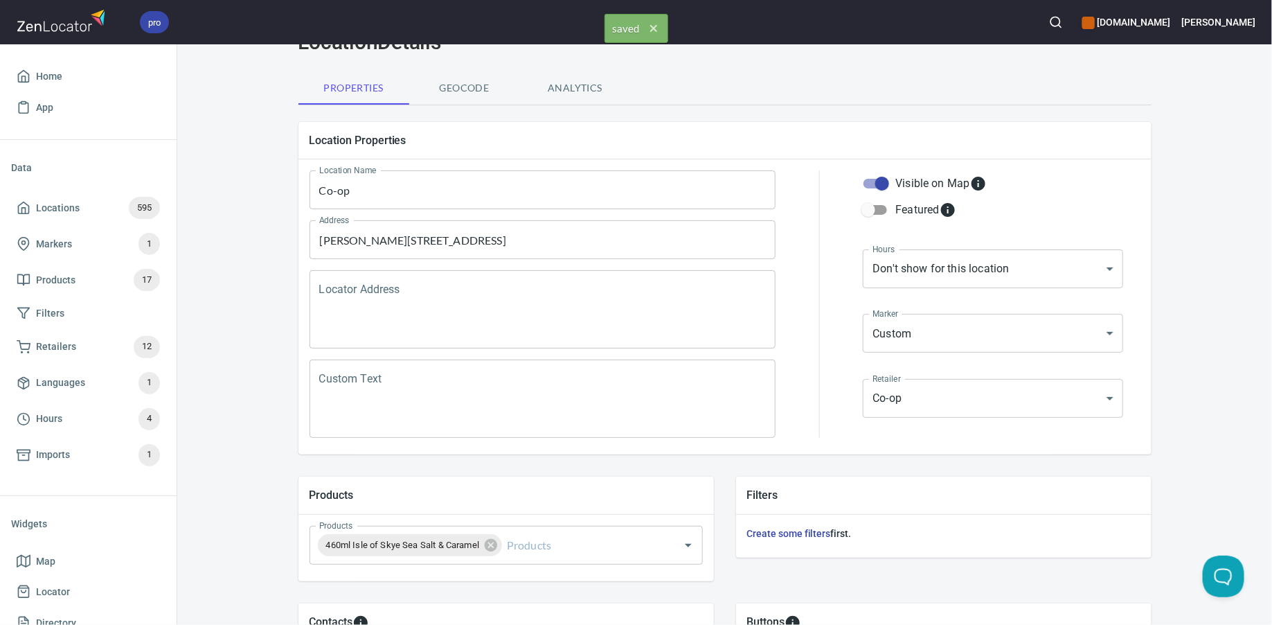
scroll to position [0, 0]
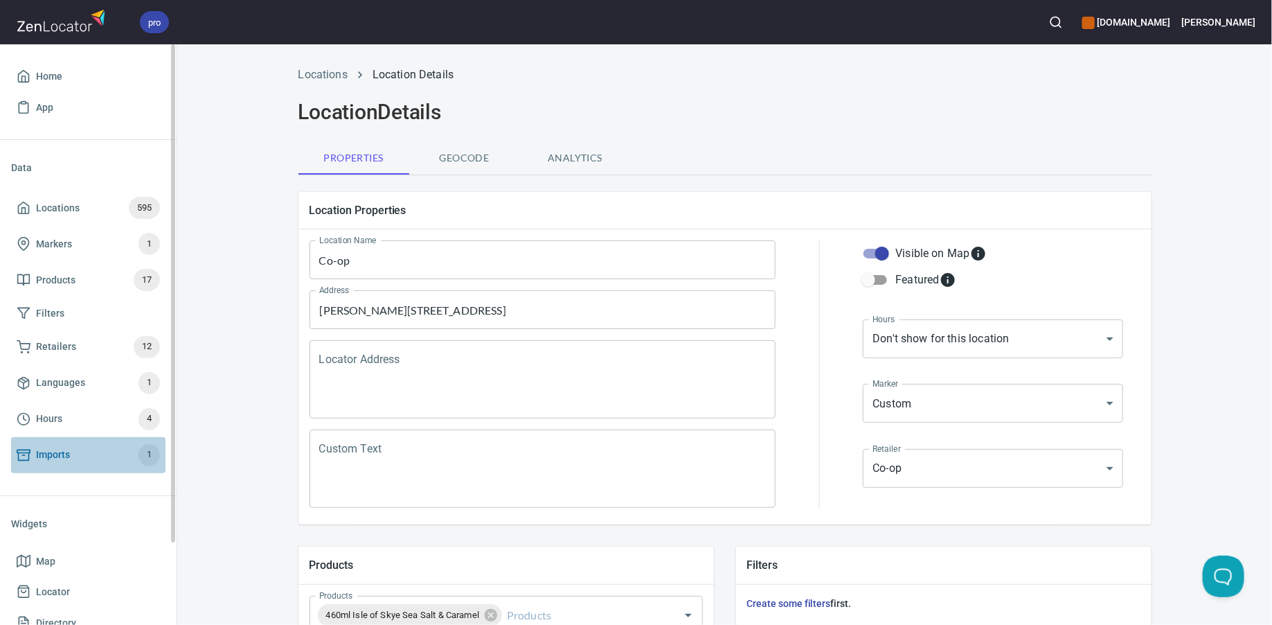
click at [109, 447] on span "Imports 1" at bounding box center [88, 455] width 143 height 22
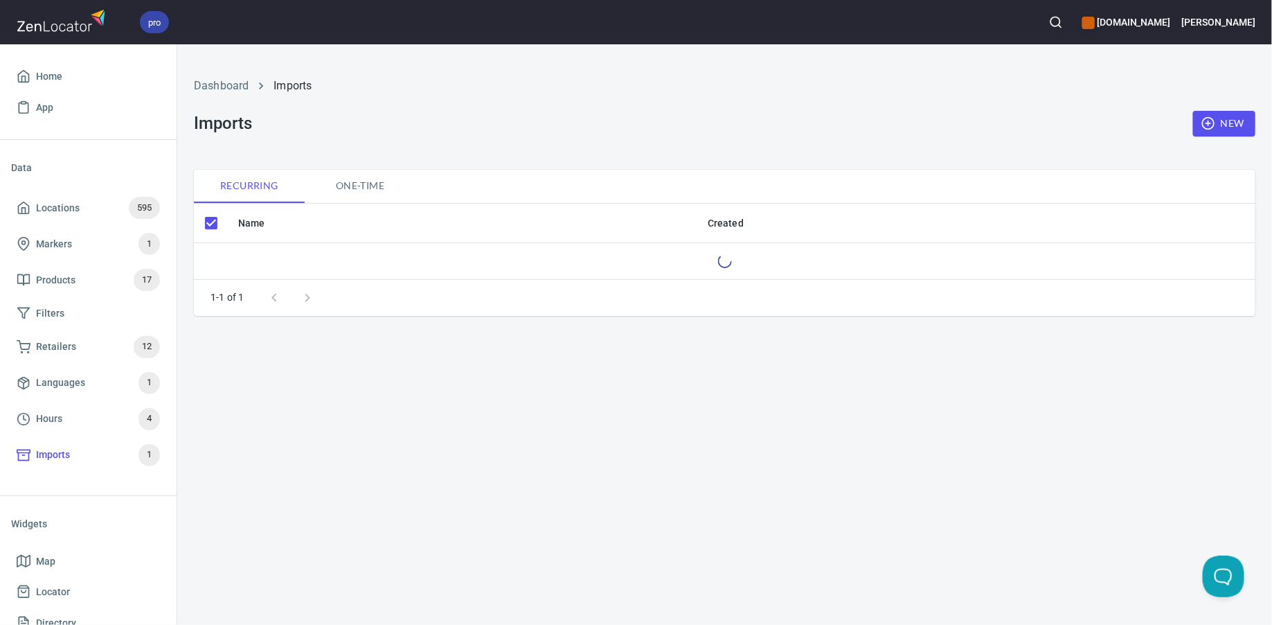
checkbox input "false"
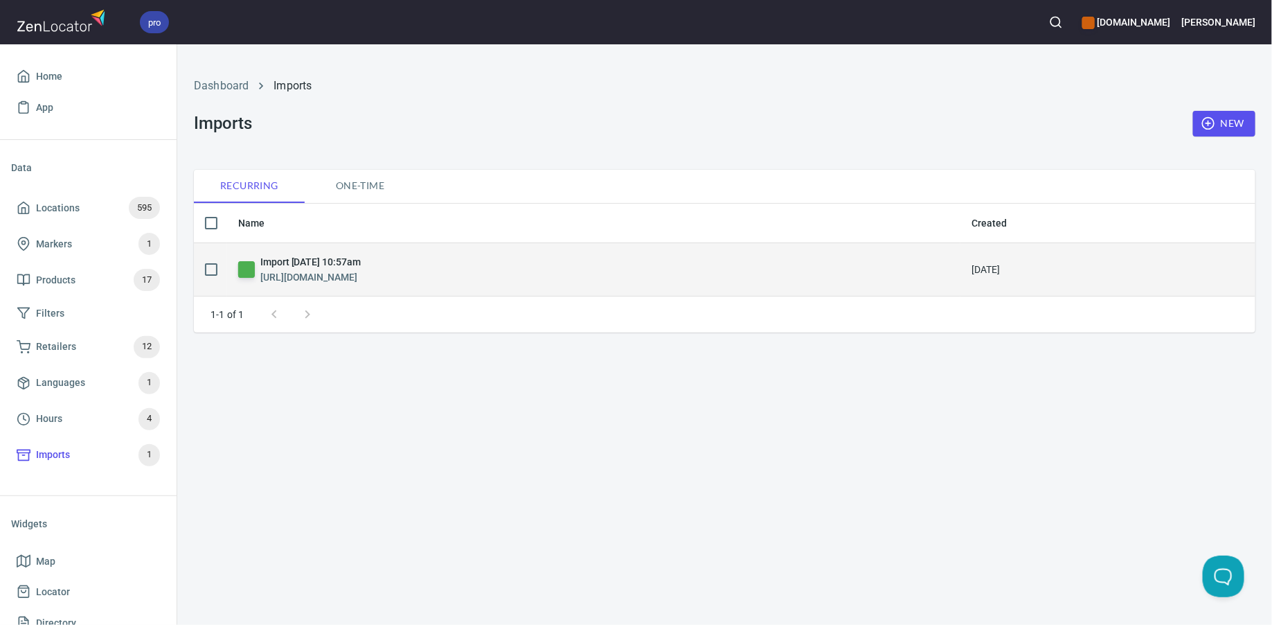
click at [357, 269] on h6 "Import Friday, August 22nd 2025, 10:57am" at bounding box center [310, 261] width 100 height 15
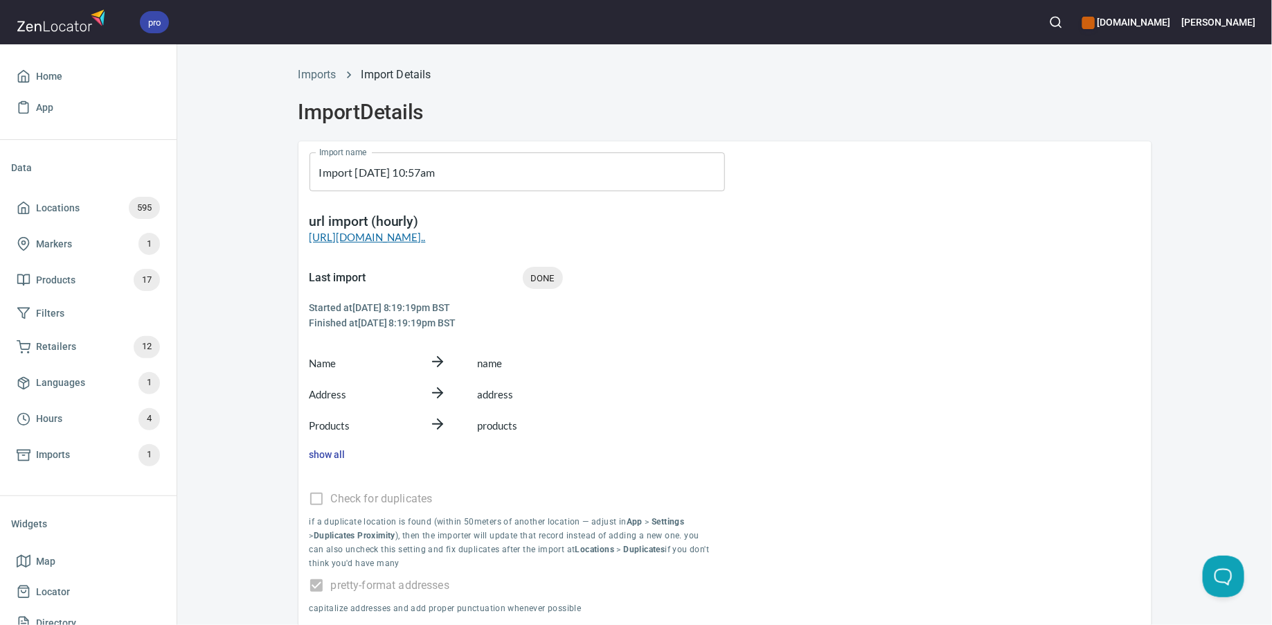
click at [375, 240] on link "https://docs.google.com/spreadsheets/d/18uV5QQoUca..." at bounding box center [368, 237] width 116 height 12
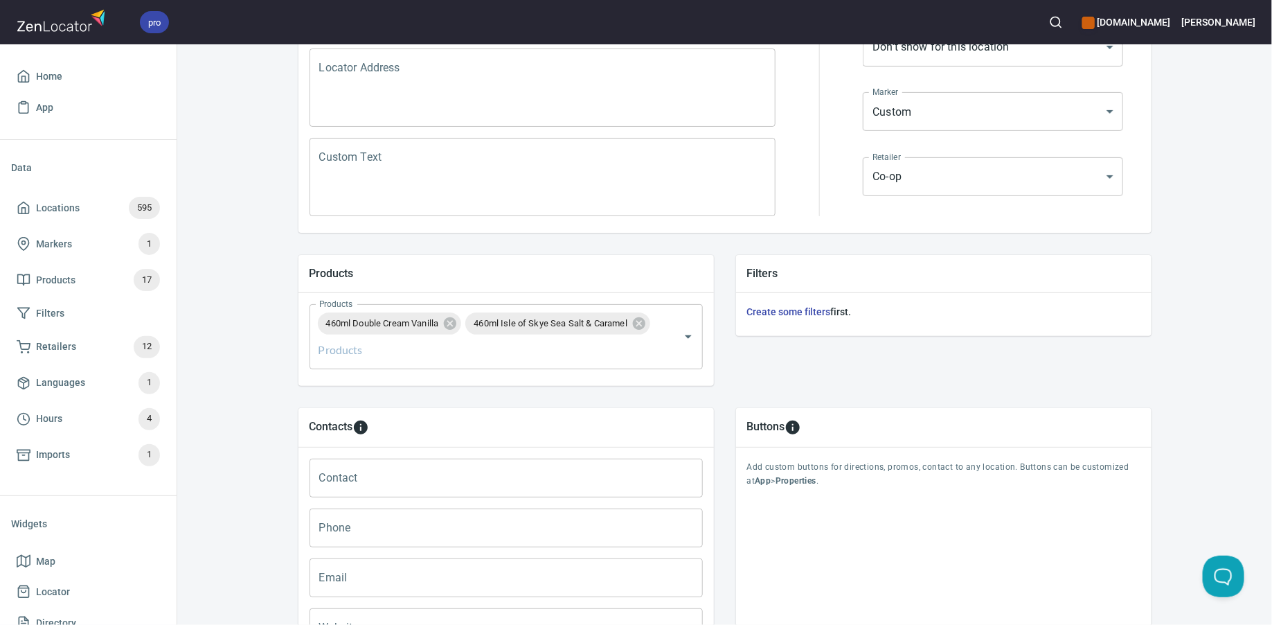
scroll to position [341, 0]
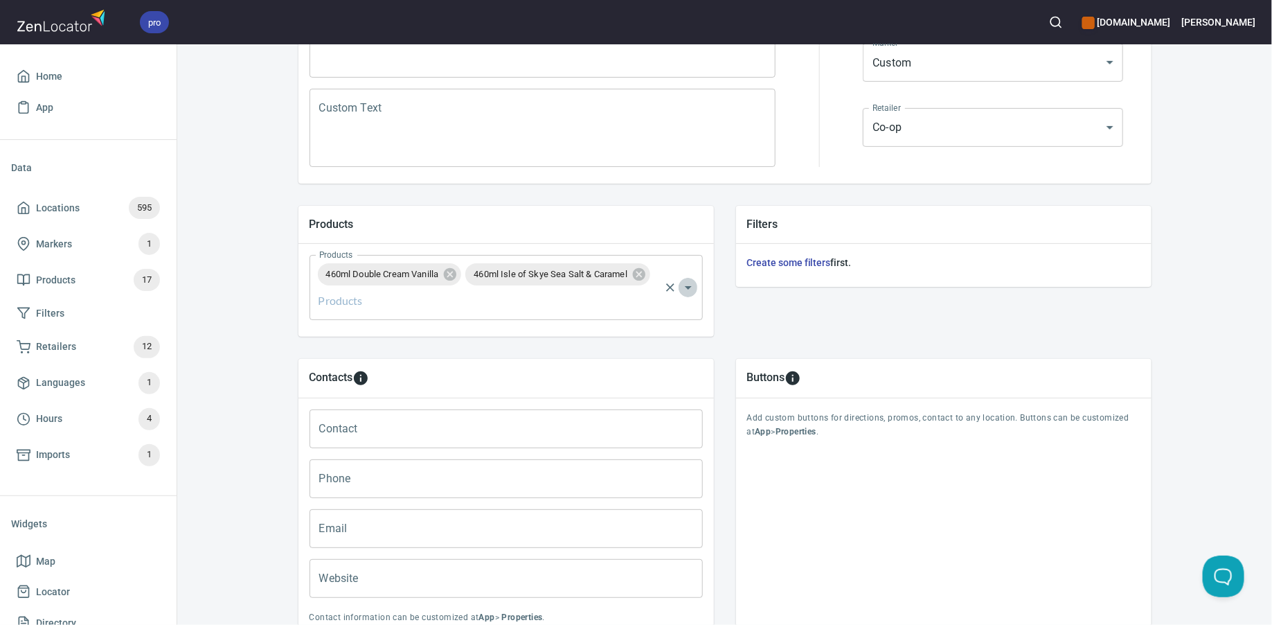
click at [688, 289] on icon "Open" at bounding box center [688, 287] width 17 height 17
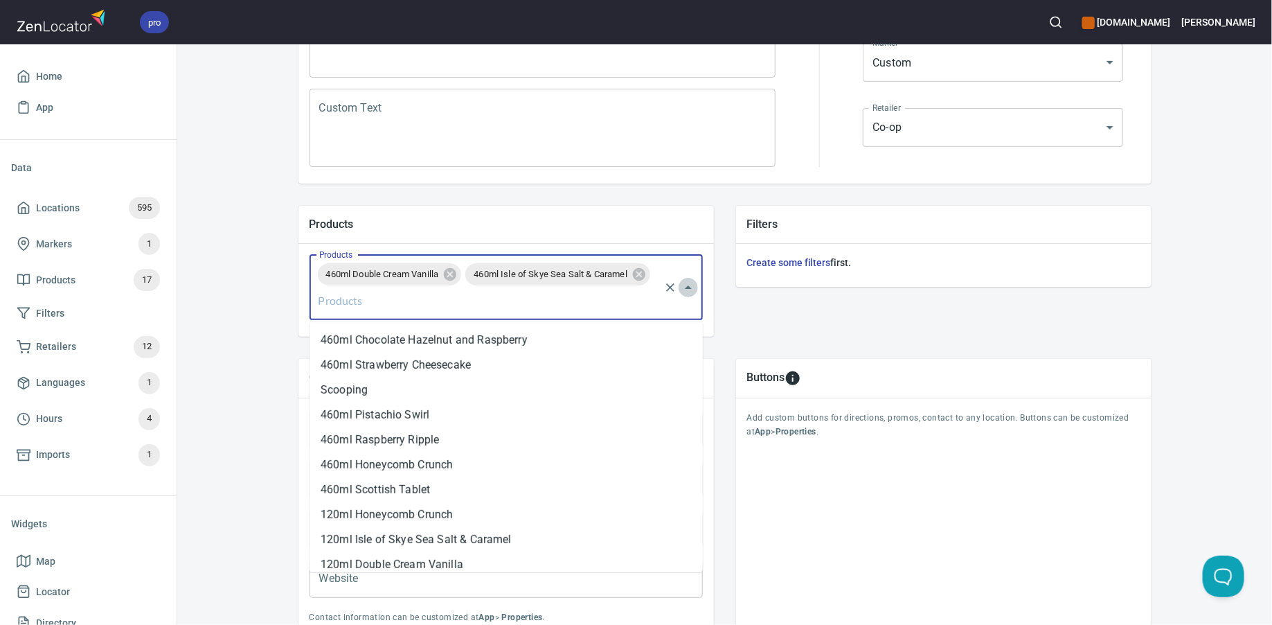
click at [688, 289] on icon "Close" at bounding box center [688, 287] width 17 height 17
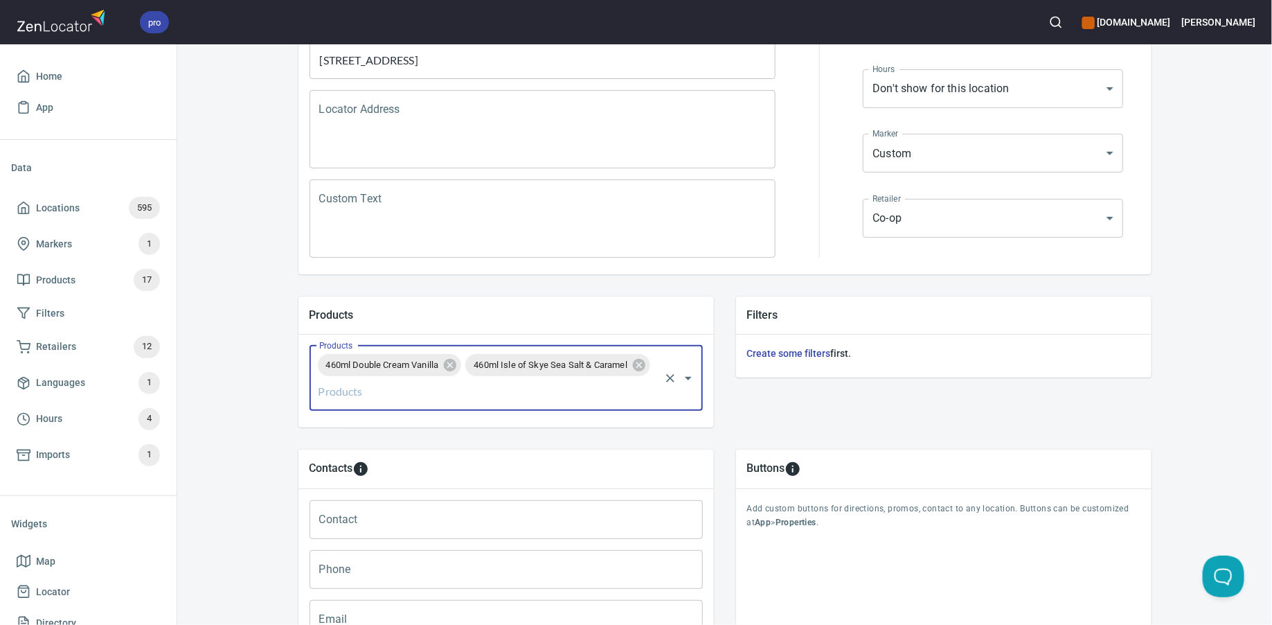
scroll to position [0, 0]
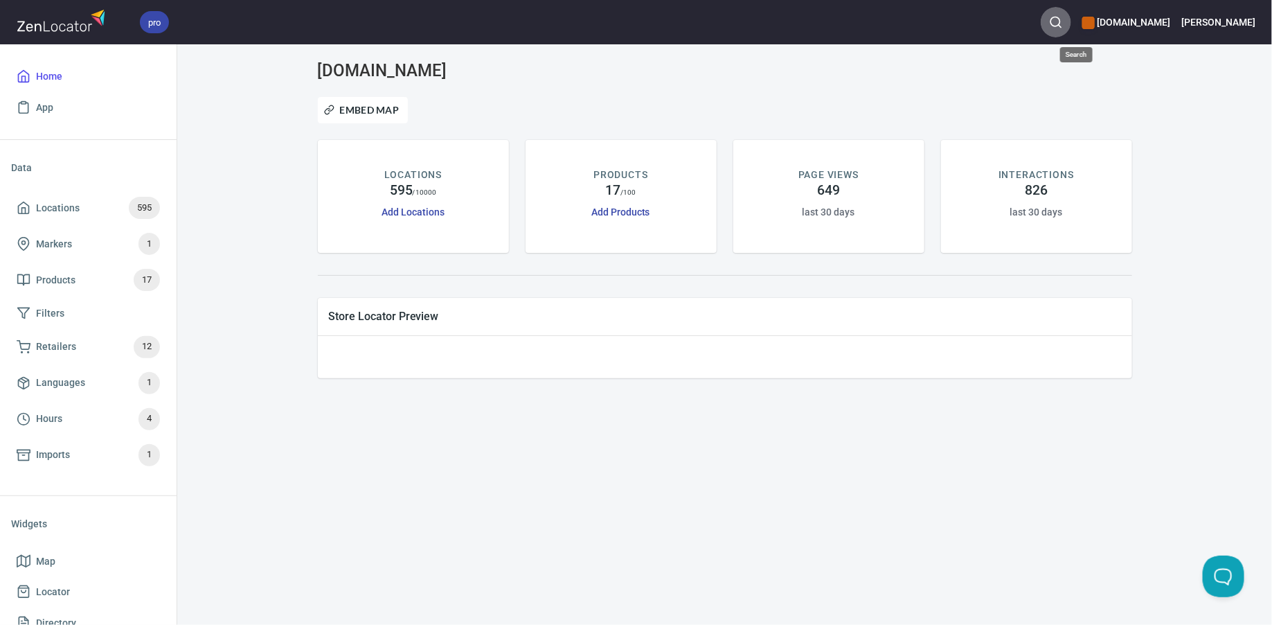
click at [1063, 21] on icon "button" at bounding box center [1056, 22] width 14 height 14
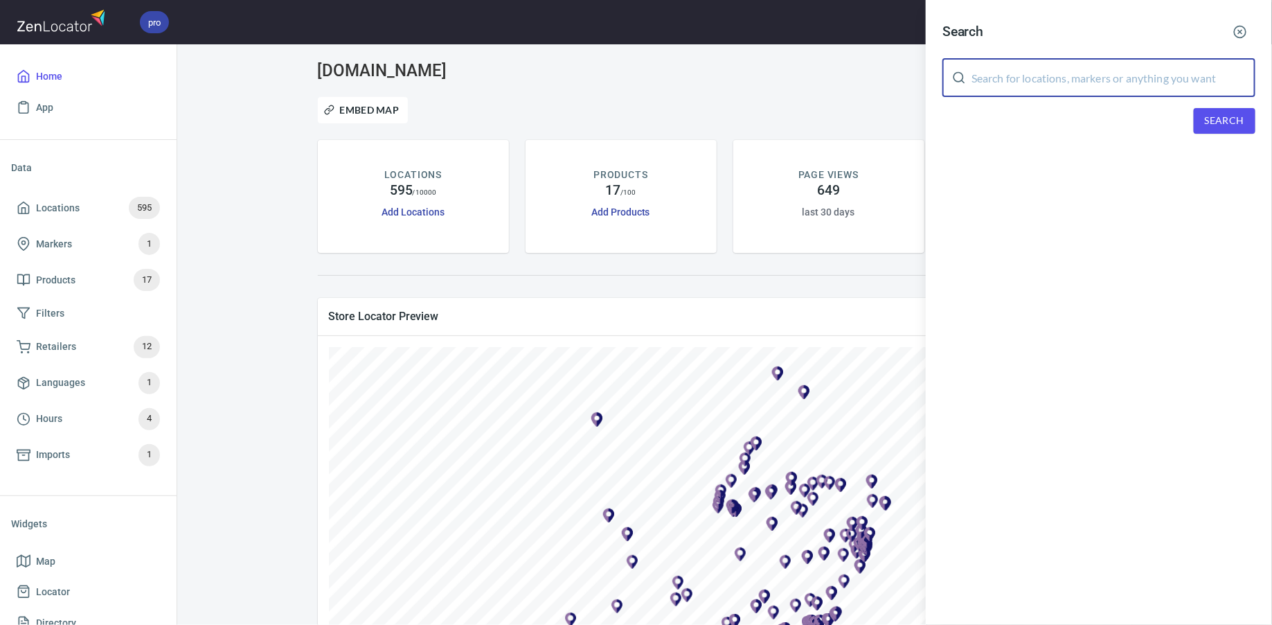
click at [1042, 79] on input "text" at bounding box center [1114, 77] width 284 height 39
click at [88, 208] on div at bounding box center [636, 312] width 1272 height 625
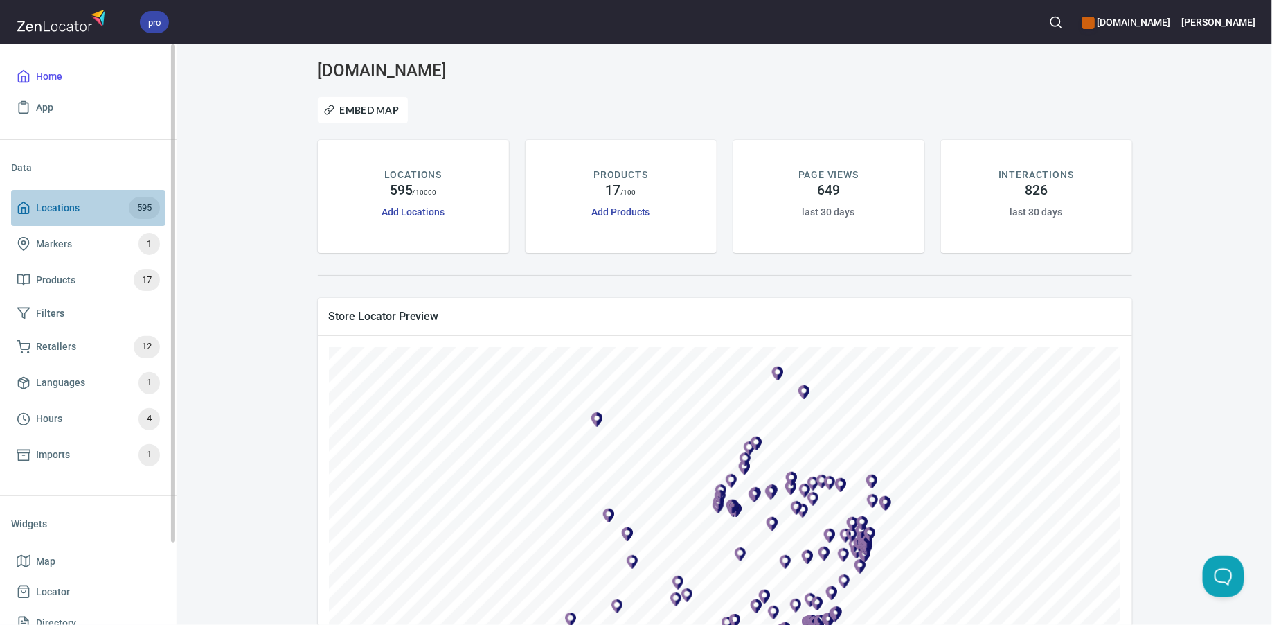
click at [52, 207] on span "Locations" at bounding box center [58, 207] width 44 height 17
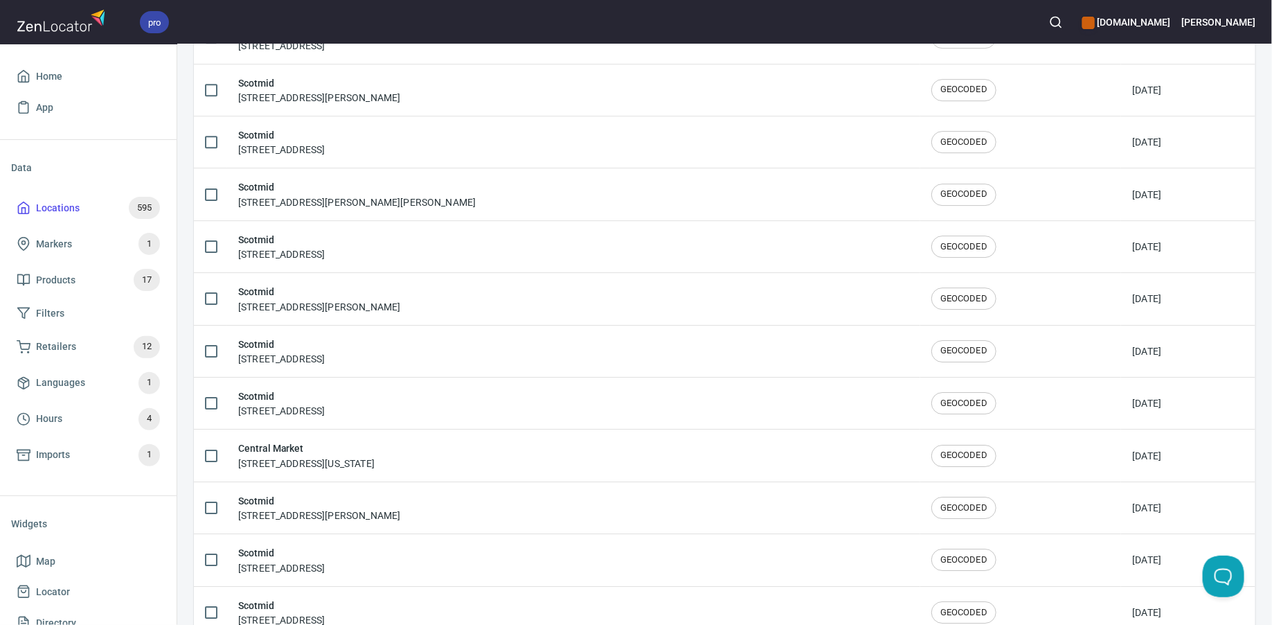
scroll to position [2268, 0]
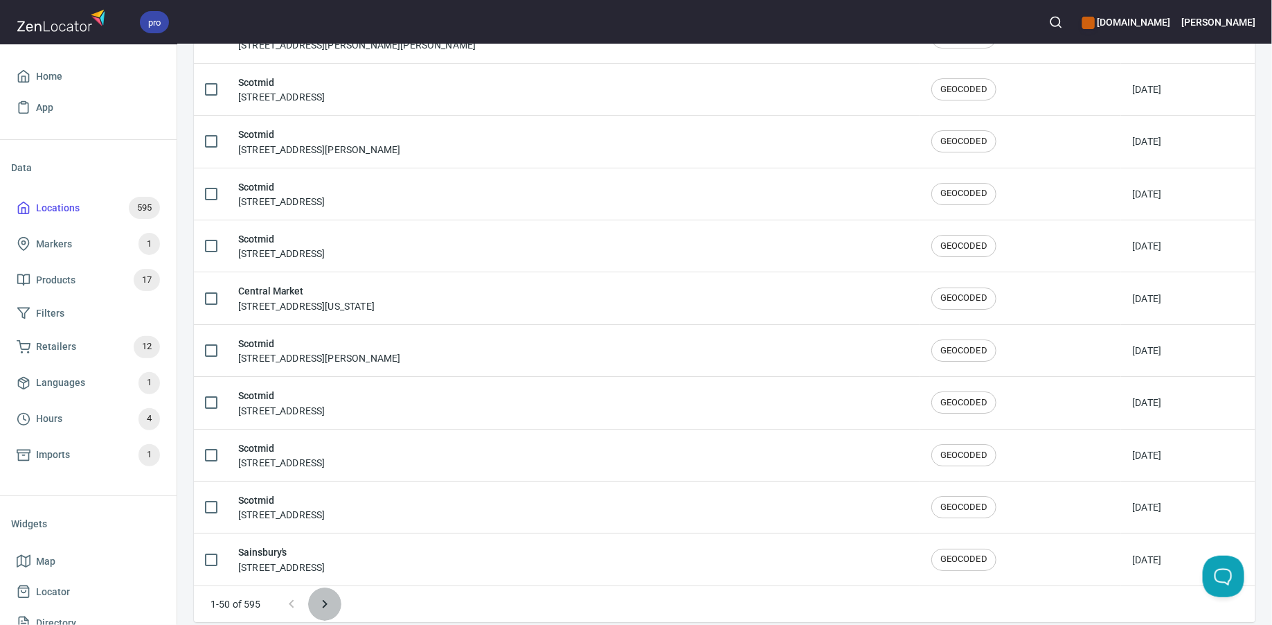
click at [325, 600] on icon "Next page" at bounding box center [324, 604] width 5 height 8
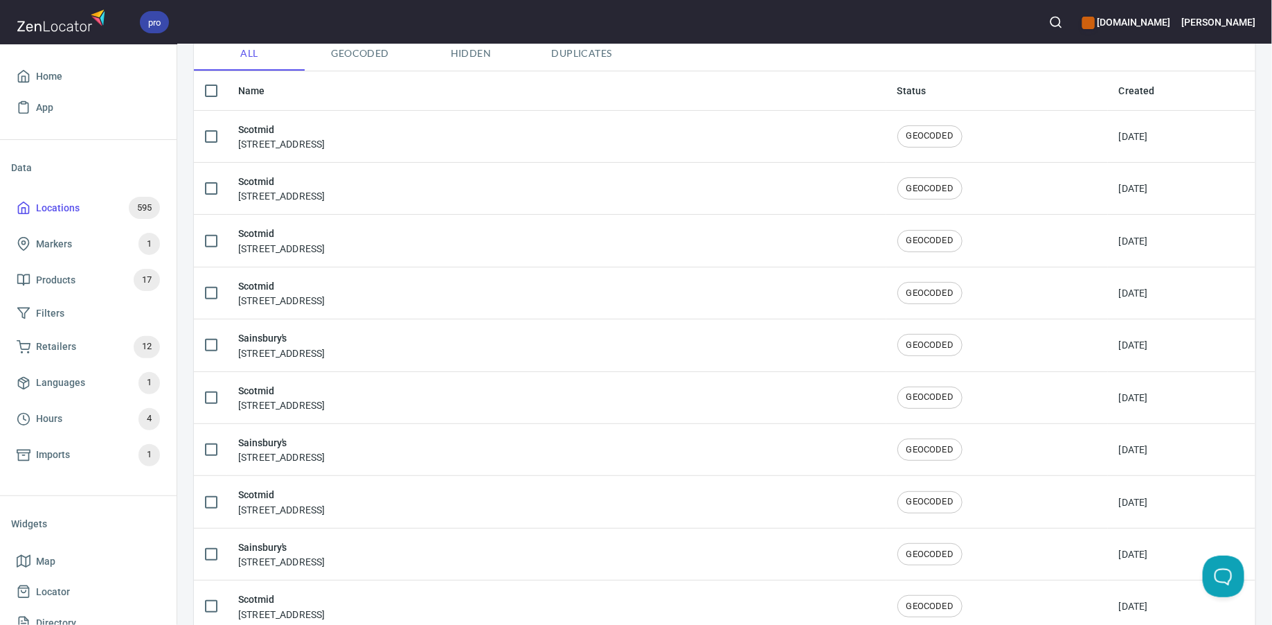
scroll to position [0, 0]
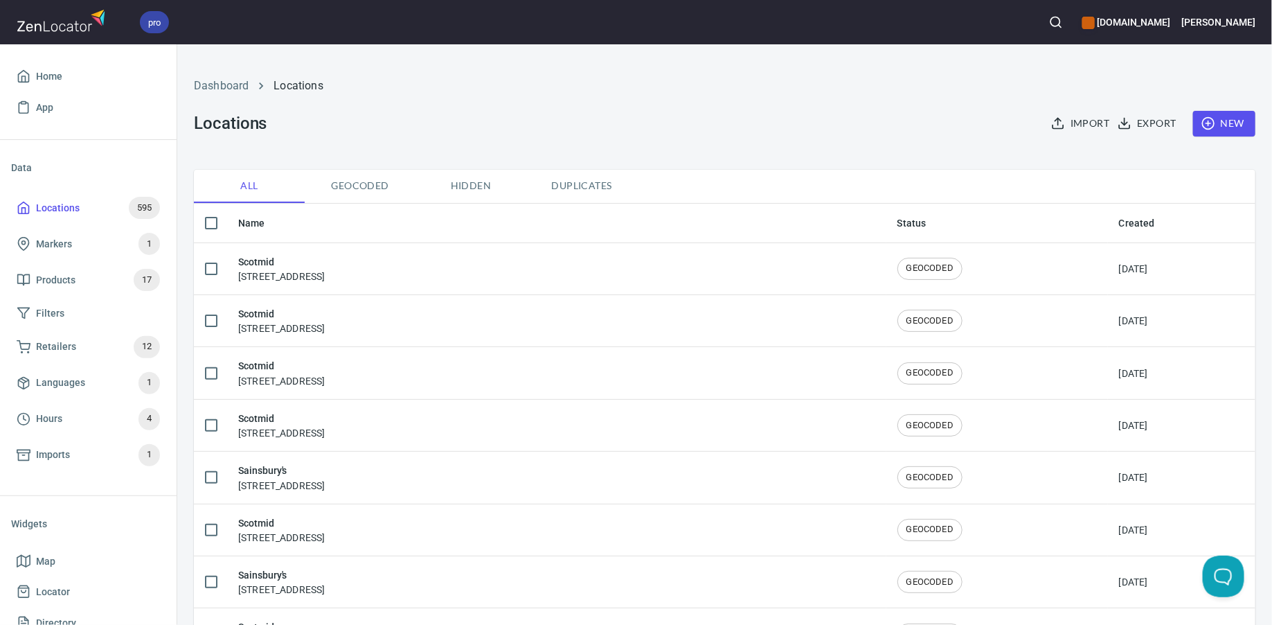
click at [253, 215] on th "Name" at bounding box center [556, 223] width 659 height 39
click at [256, 228] on th "Name" at bounding box center [556, 223] width 659 height 39
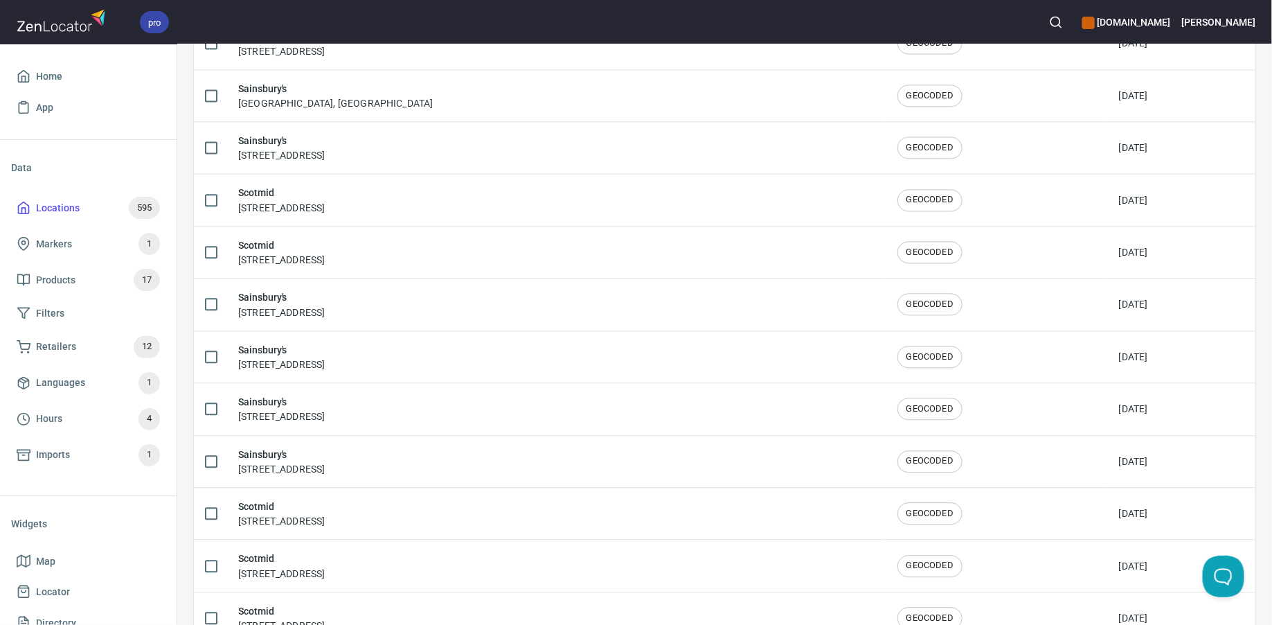
scroll to position [2268, 0]
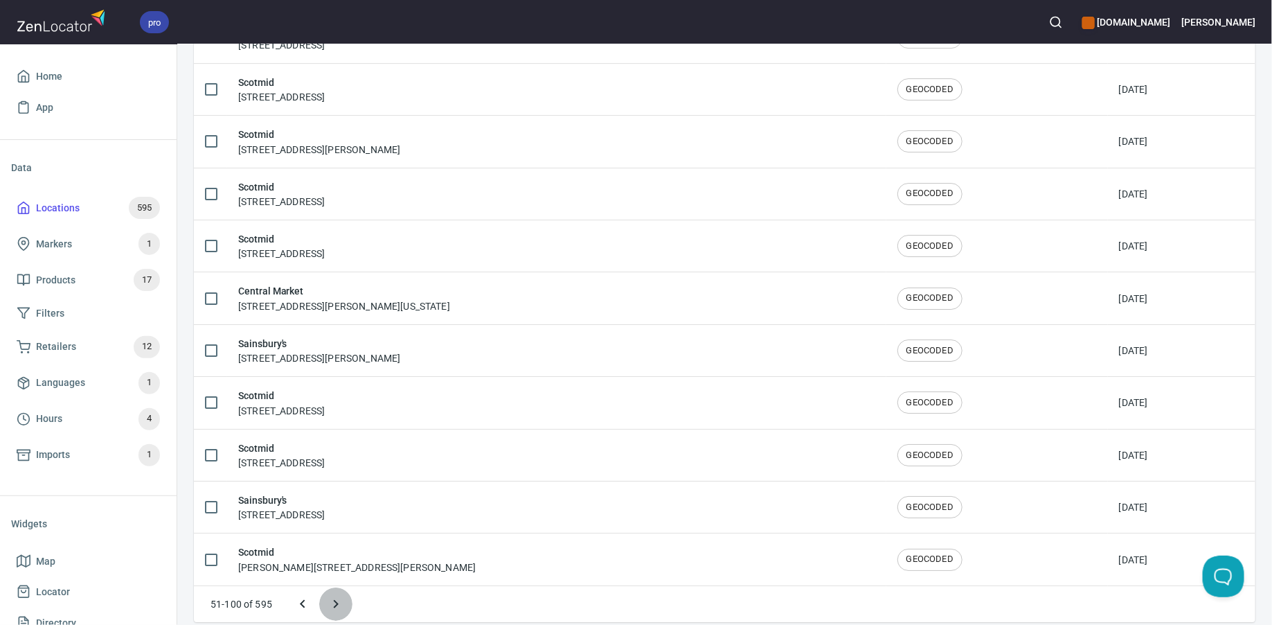
click at [340, 596] on icon "Next page" at bounding box center [336, 604] width 17 height 17
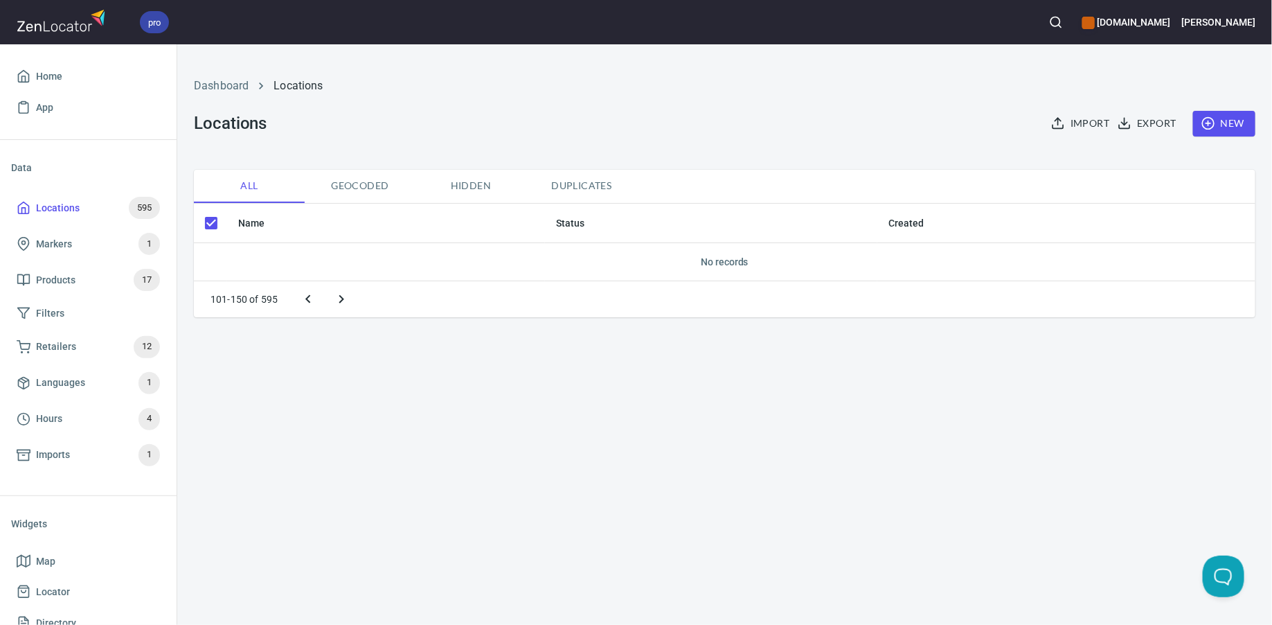
checkbox input "false"
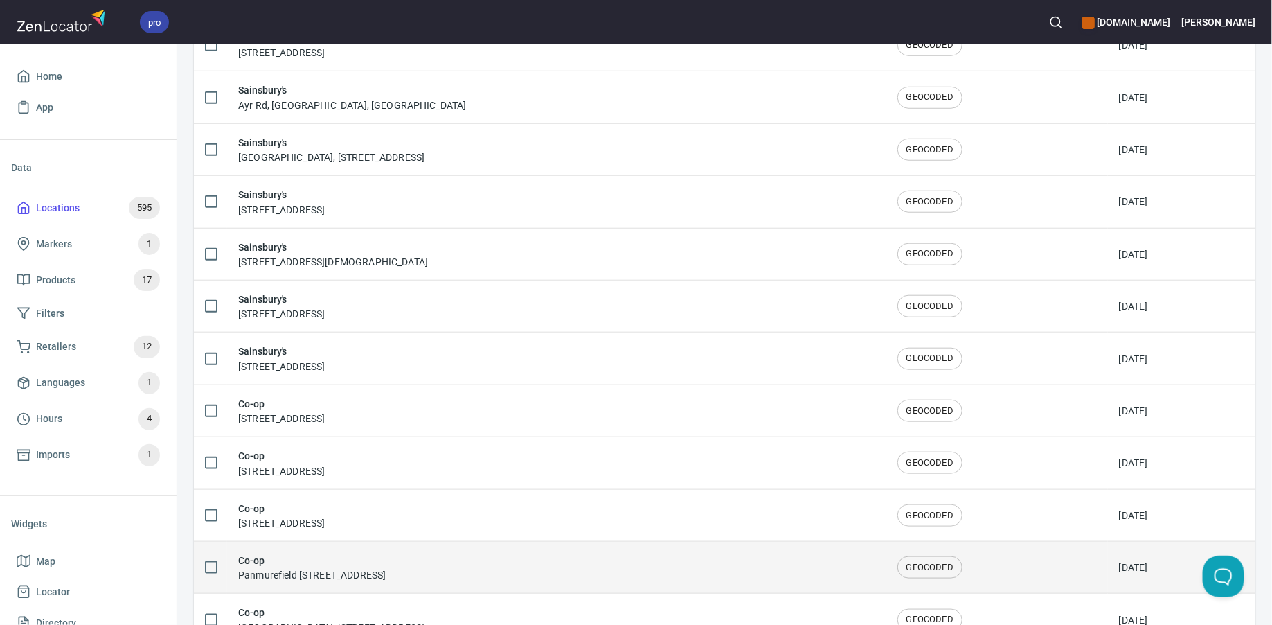
scroll to position [508, 0]
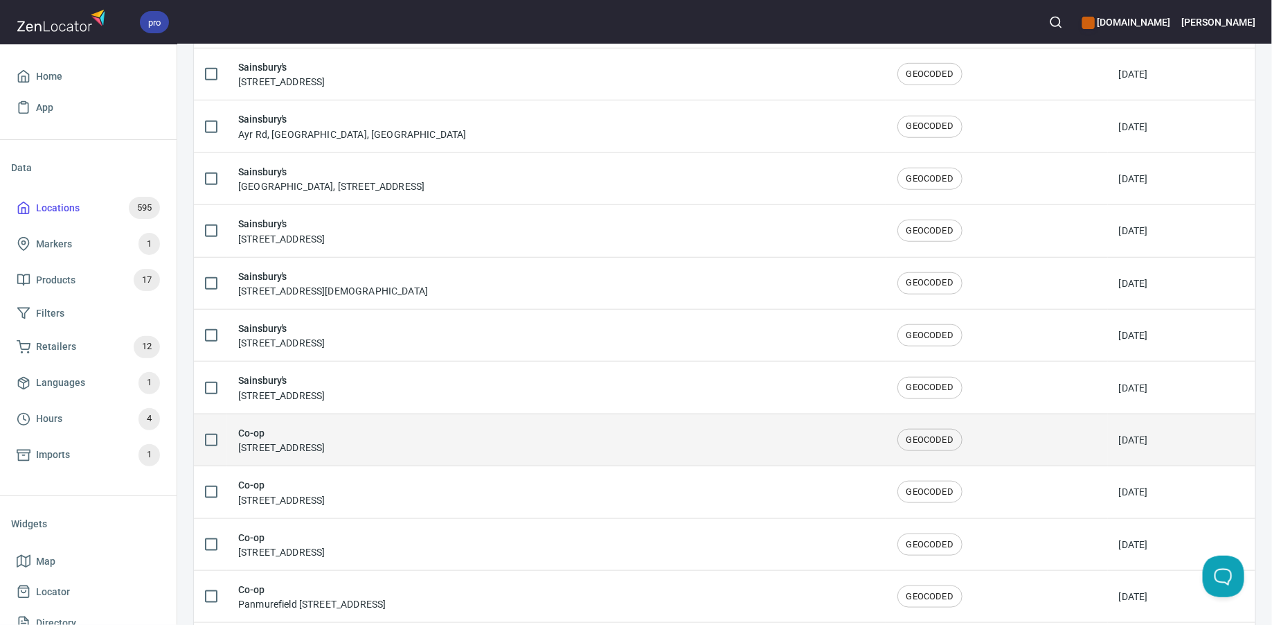
click at [325, 437] on div "Co-op [STREET_ADDRESS]" at bounding box center [281, 439] width 87 height 29
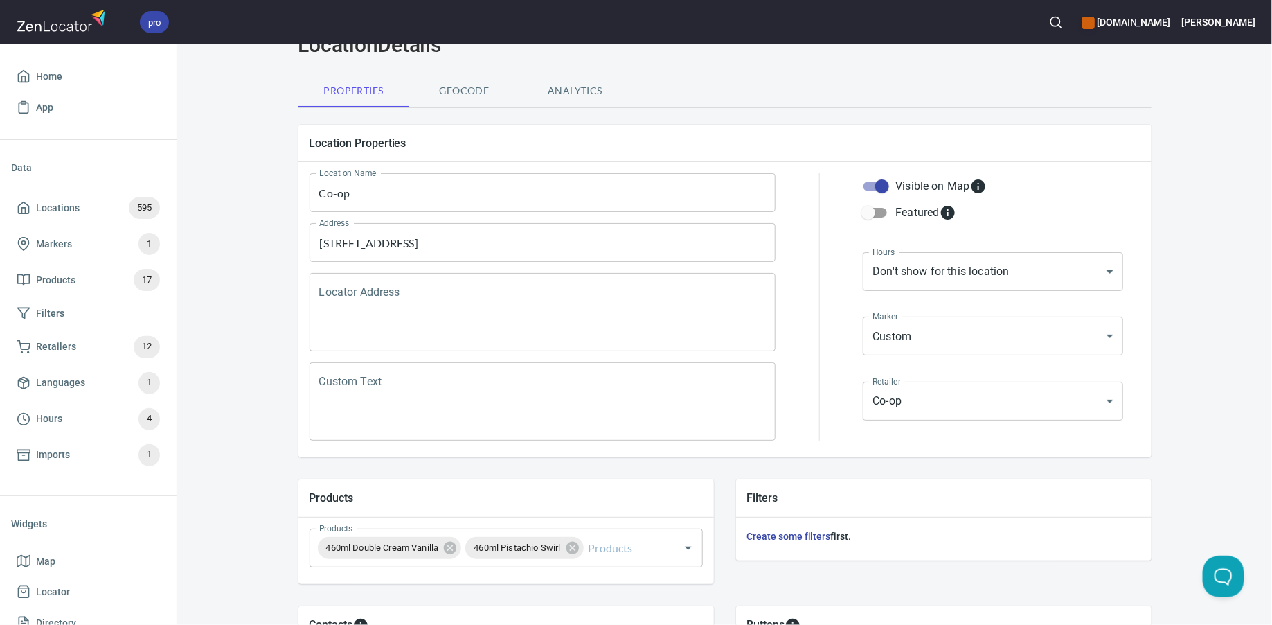
scroll to position [69, 0]
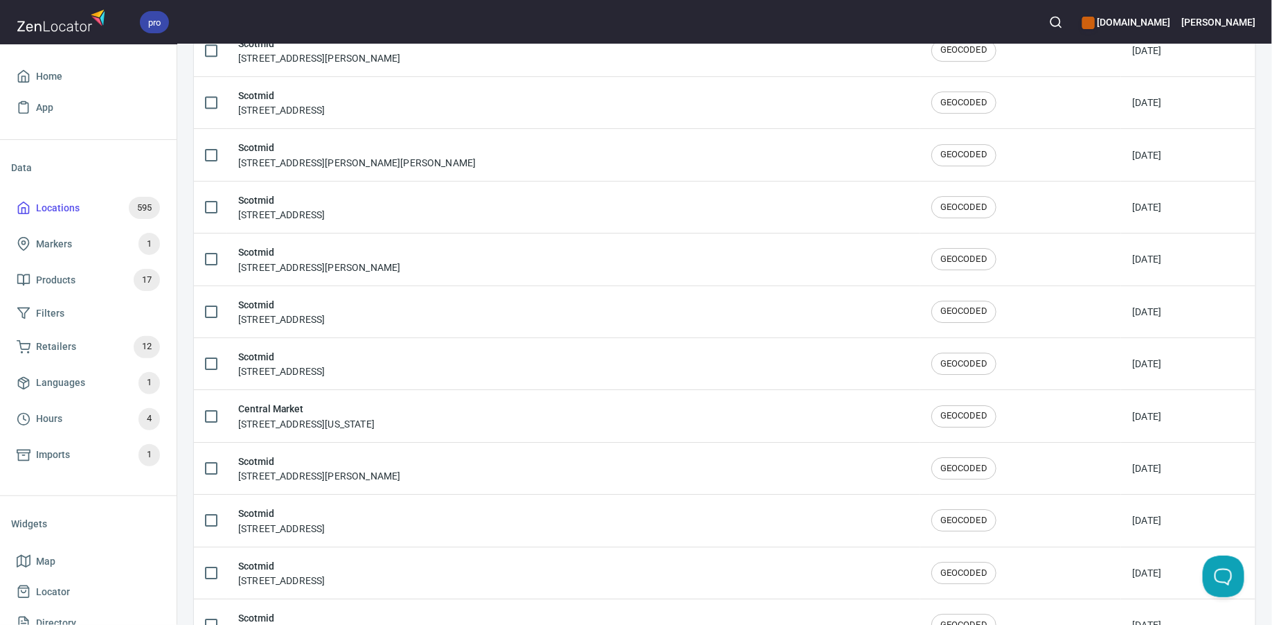
scroll to position [2268, 0]
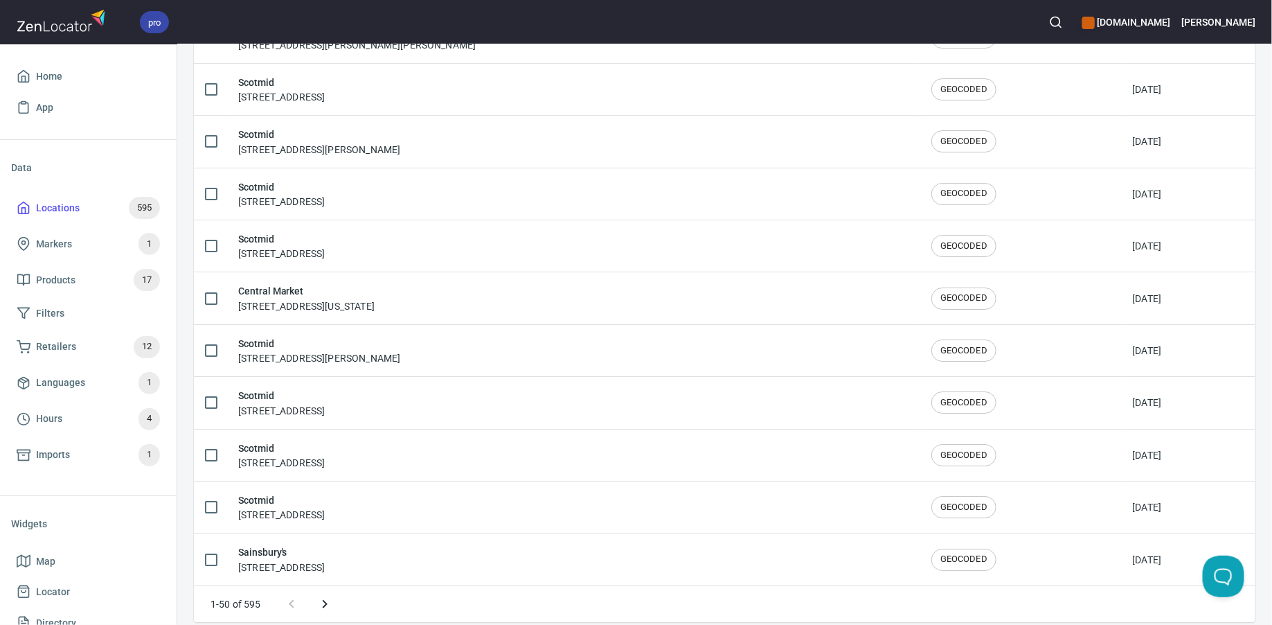
click at [328, 596] on icon "Next page" at bounding box center [324, 604] width 17 height 17
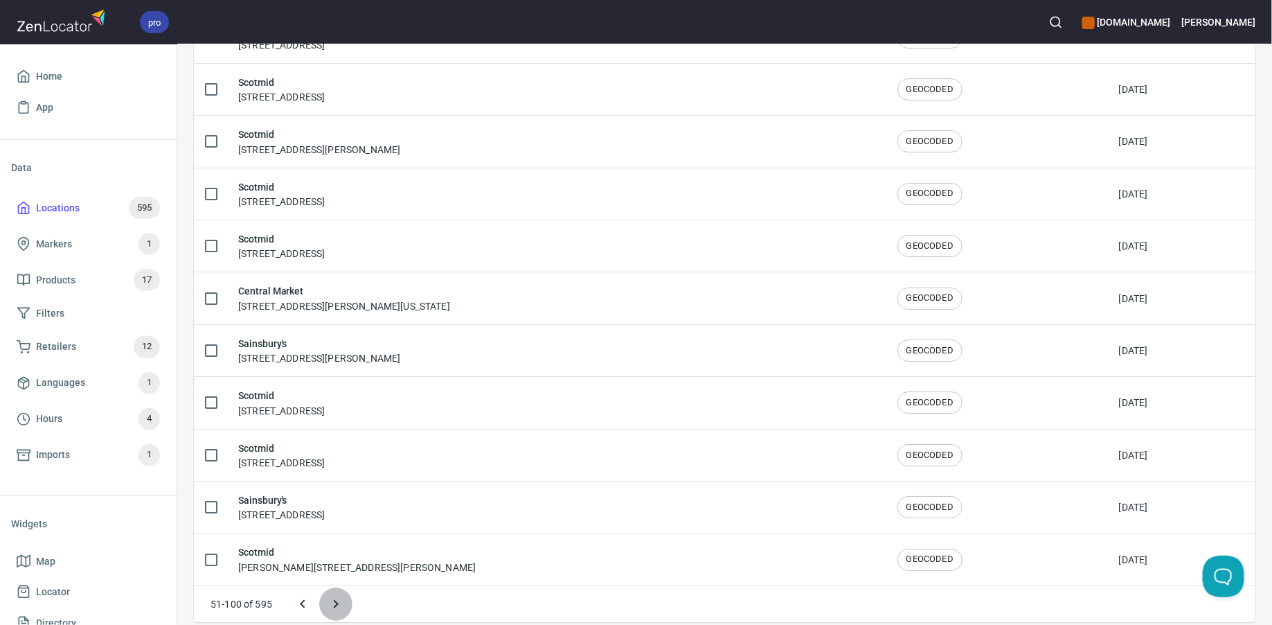
click at [333, 596] on icon "Next page" at bounding box center [336, 604] width 17 height 17
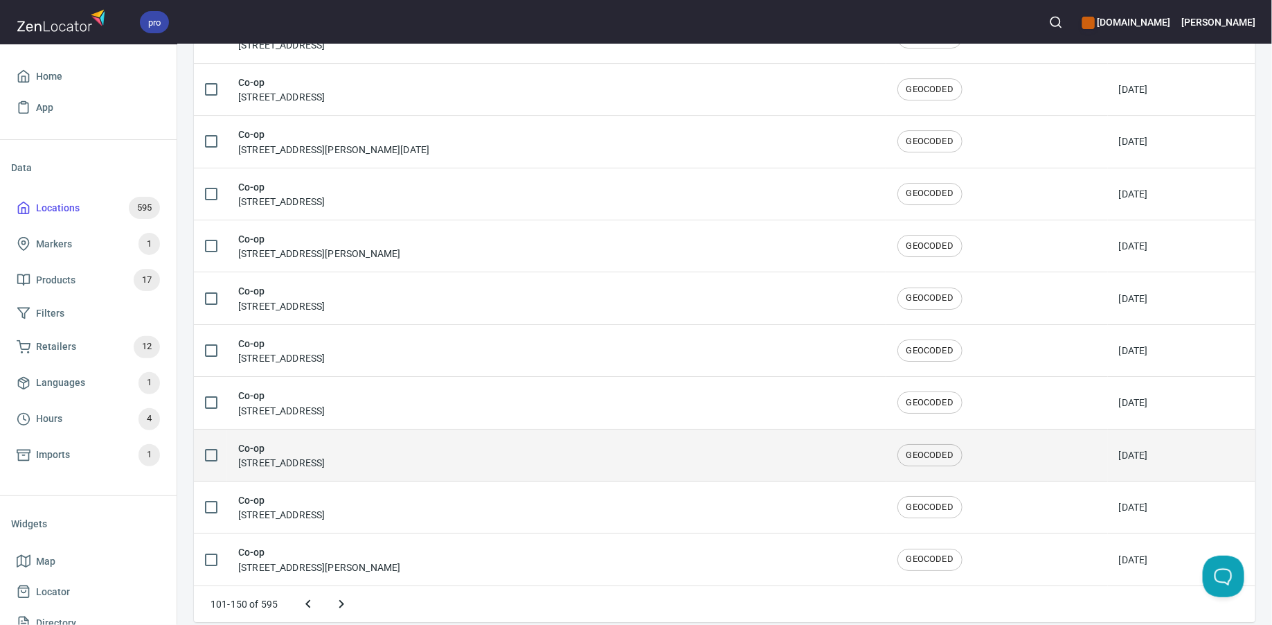
click at [306, 440] on h6 "Co-op" at bounding box center [281, 447] width 87 height 15
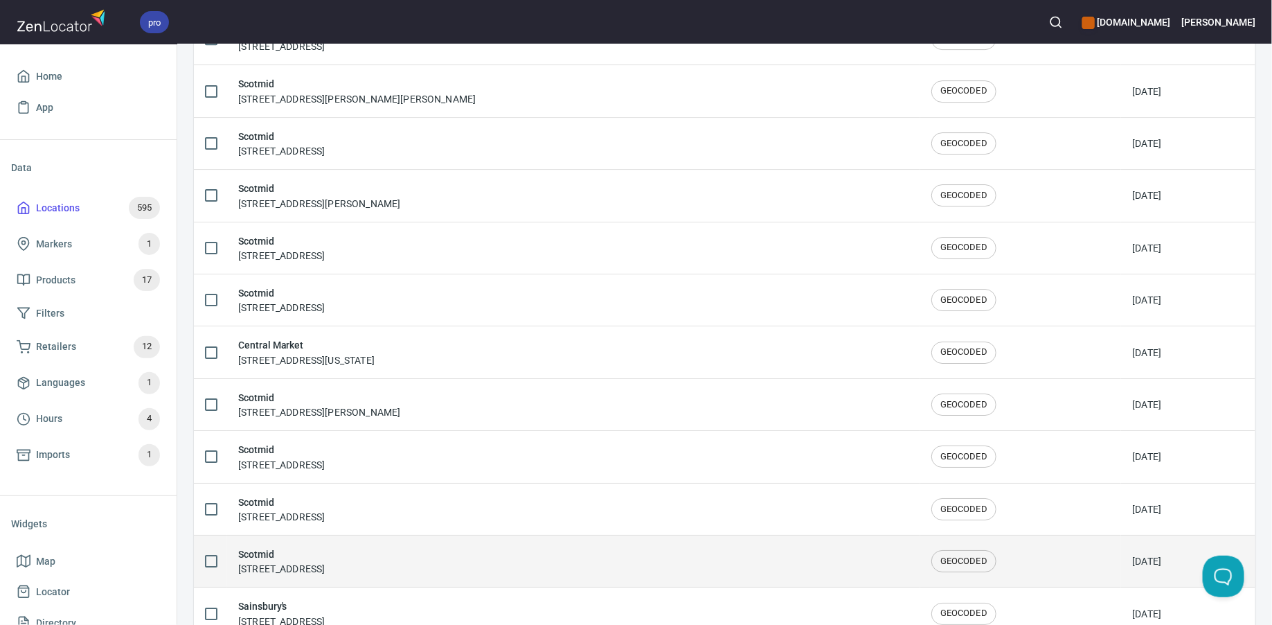
scroll to position [2268, 0]
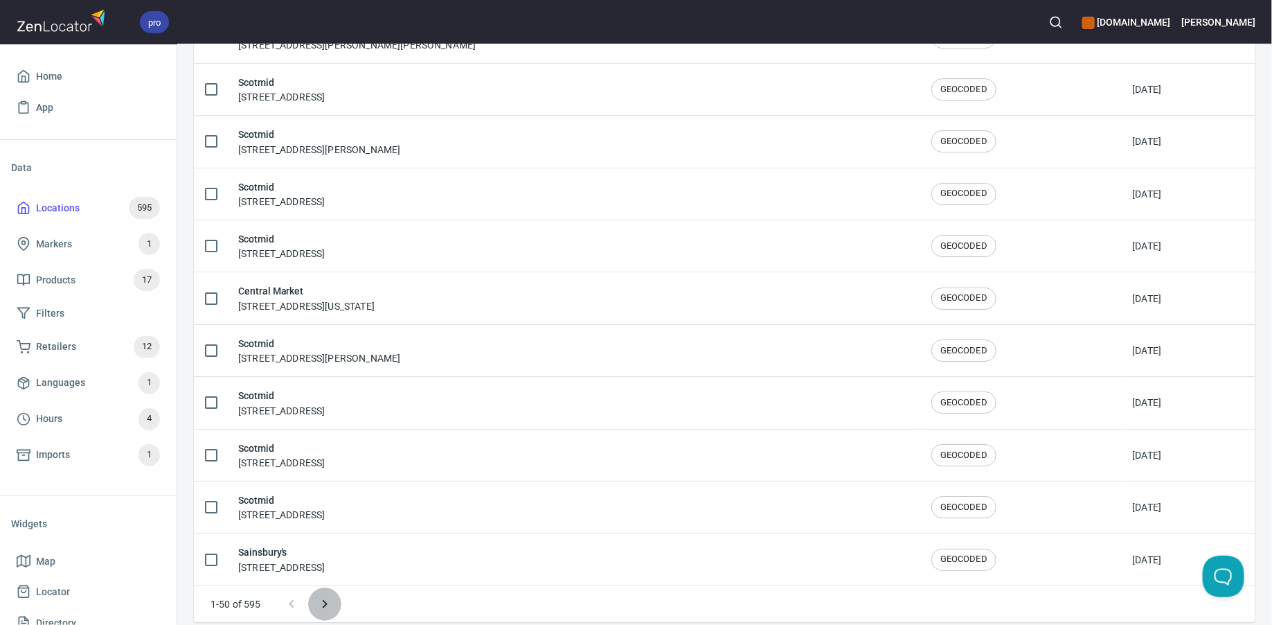
click at [326, 596] on icon "Next page" at bounding box center [324, 604] width 17 height 17
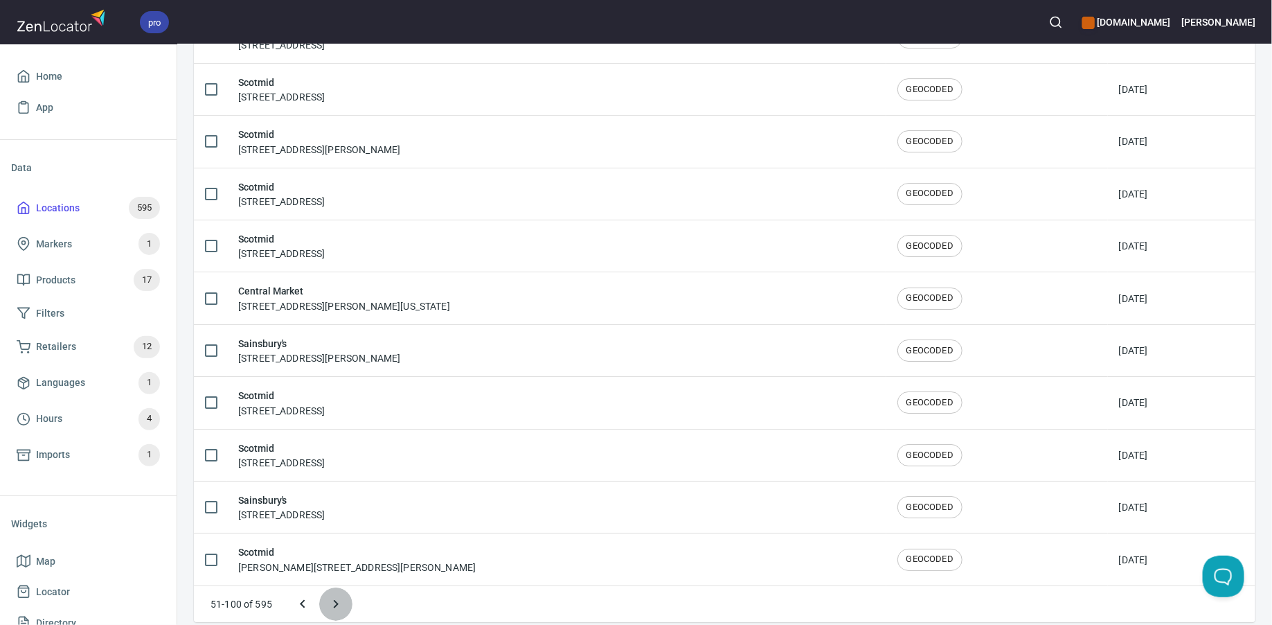
click at [326, 589] on button "Next page" at bounding box center [335, 603] width 33 height 33
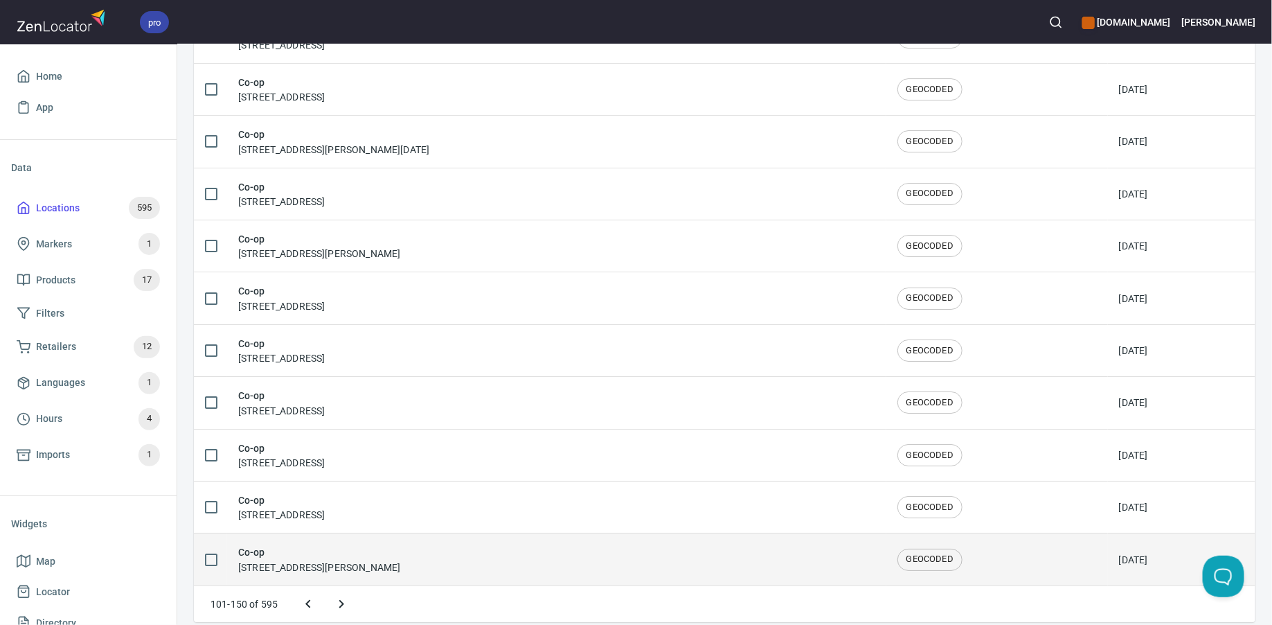
click at [328, 553] on div "Co-op [STREET_ADDRESS][PERSON_NAME]" at bounding box center [319, 558] width 162 height 29
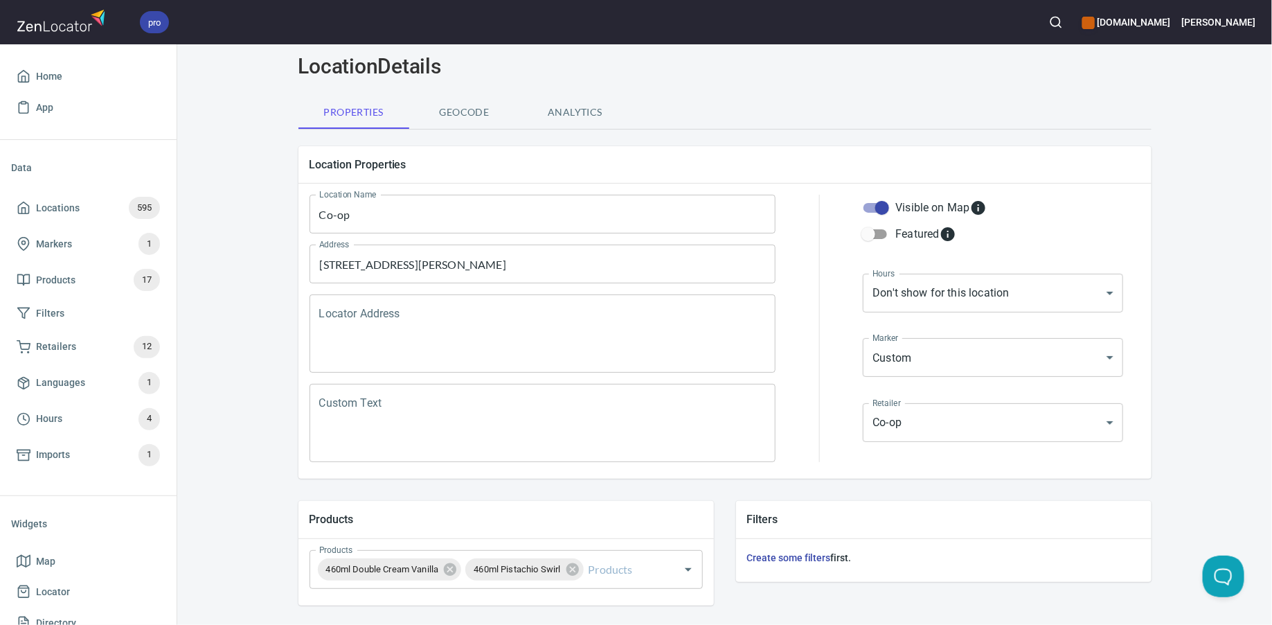
scroll to position [48, 0]
click at [96, 206] on span "Locations 595" at bounding box center [88, 208] width 143 height 22
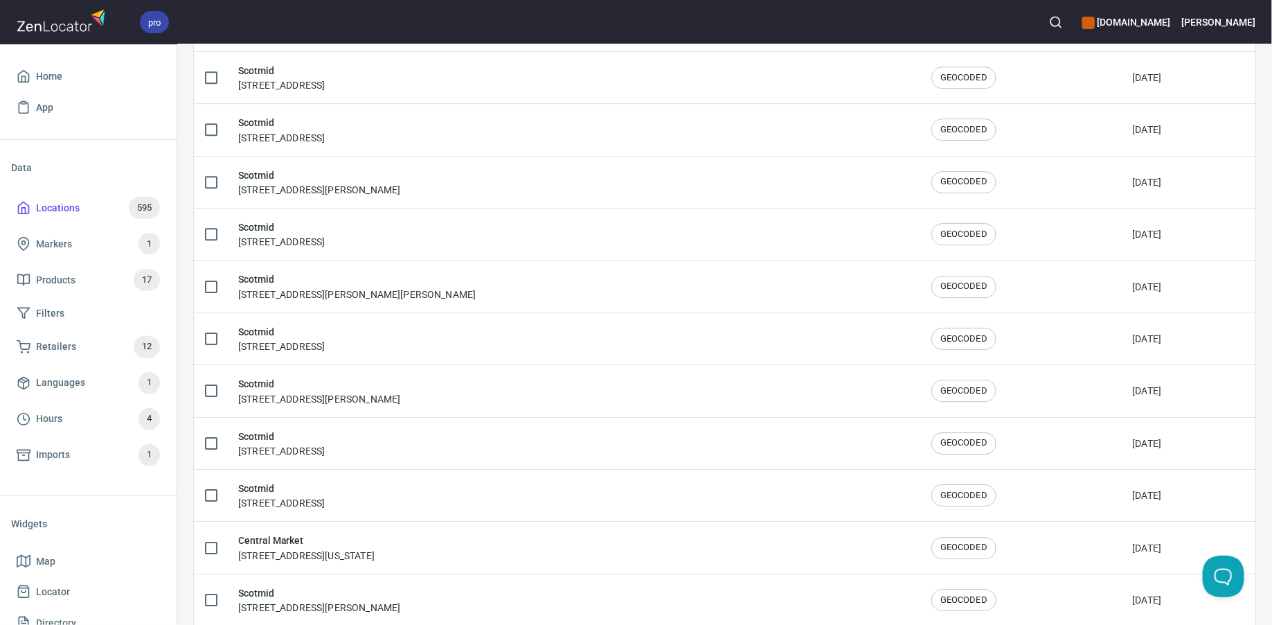
scroll to position [2268, 0]
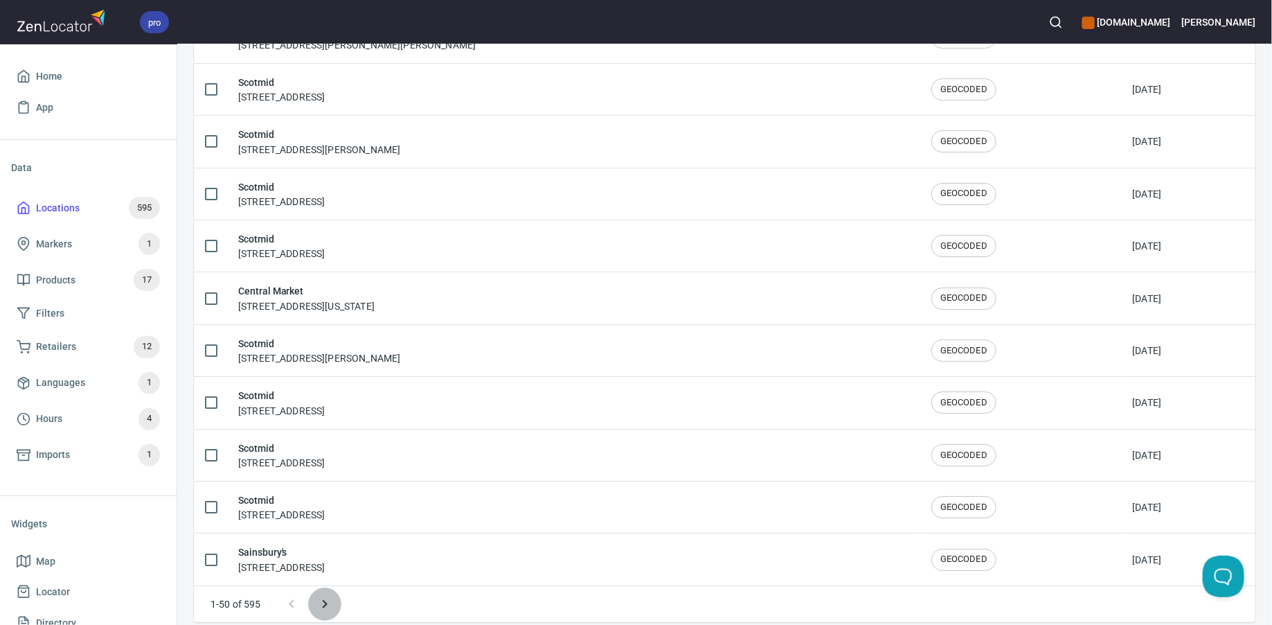
click at [330, 596] on icon "Next page" at bounding box center [324, 604] width 17 height 17
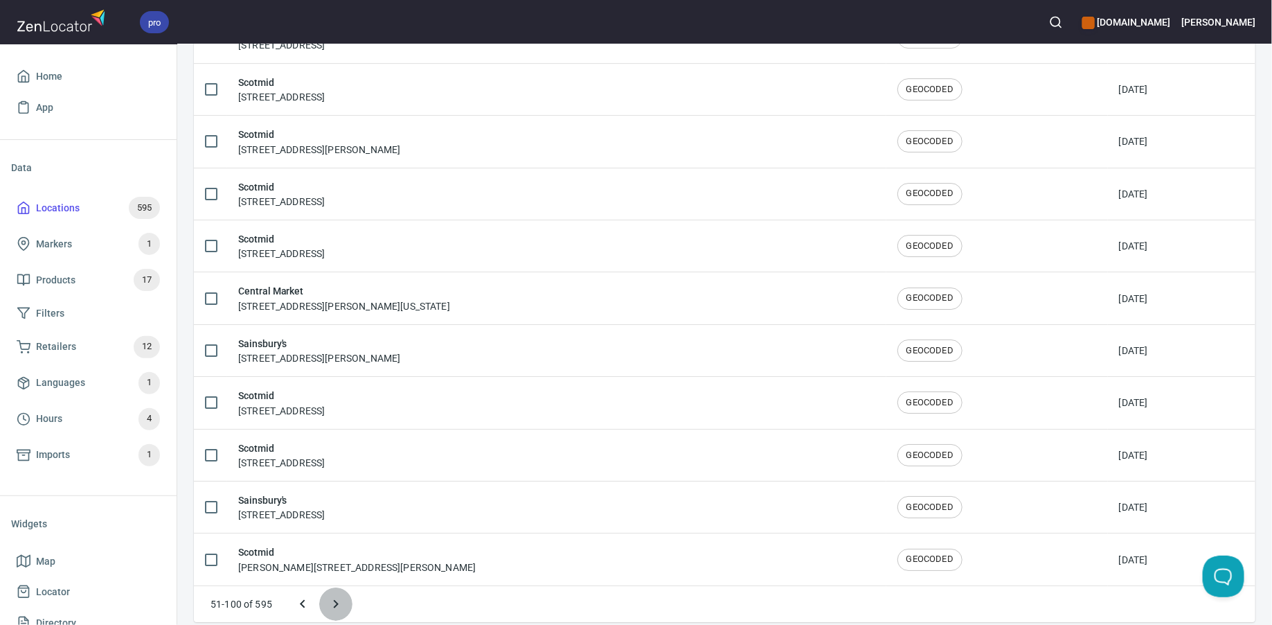
click at [331, 596] on icon "Next page" at bounding box center [336, 604] width 17 height 17
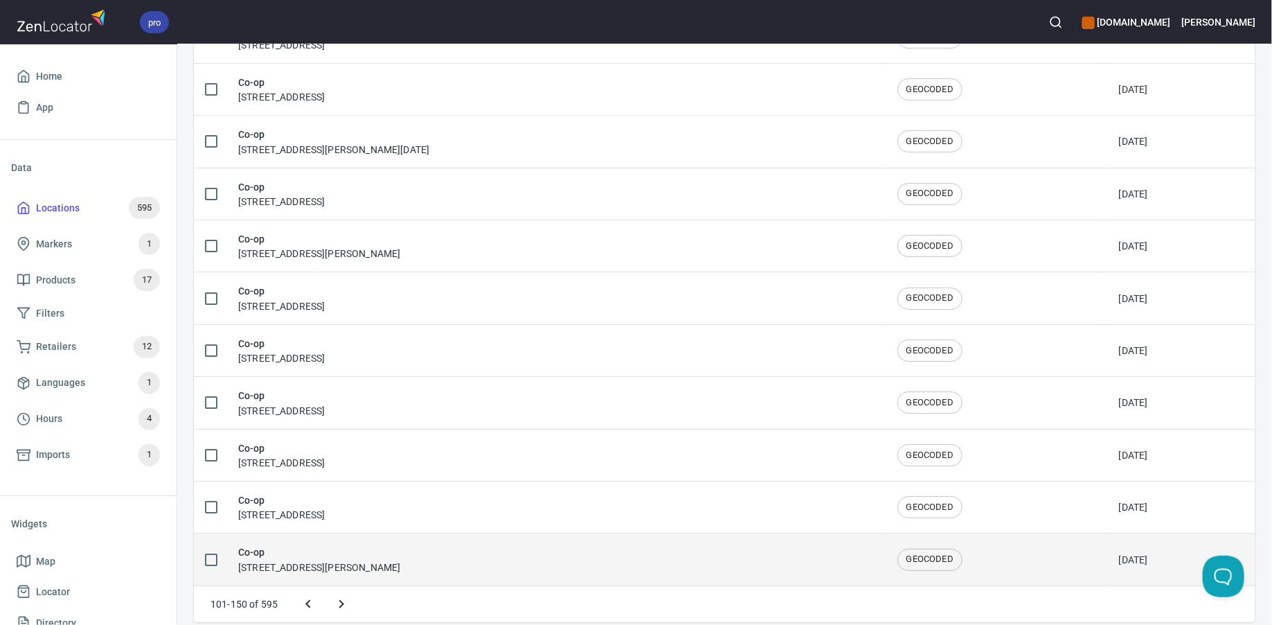
click at [319, 545] on h6 "Co-op" at bounding box center [319, 551] width 162 height 15
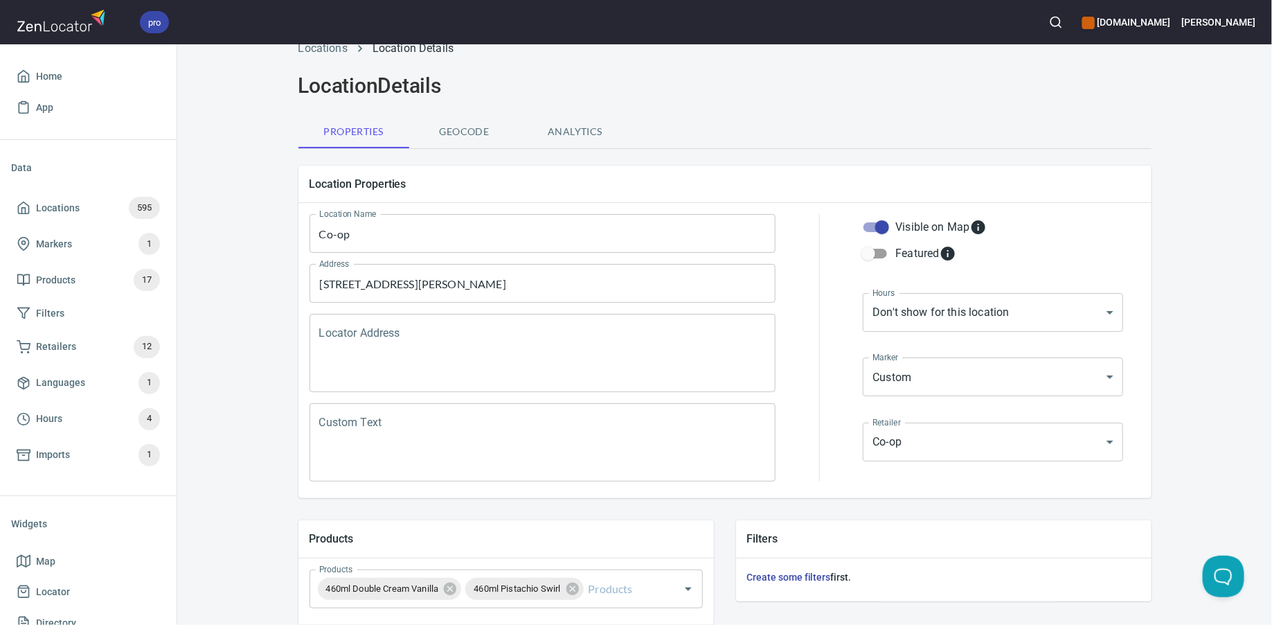
scroll to position [31, 0]
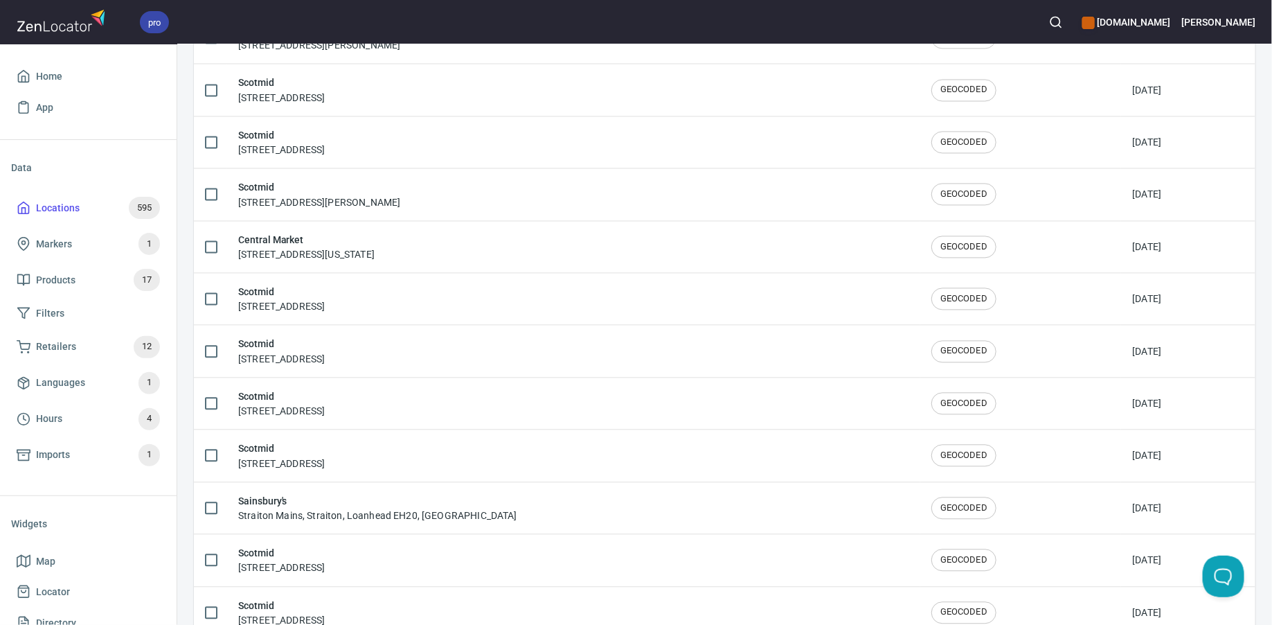
scroll to position [2268, 0]
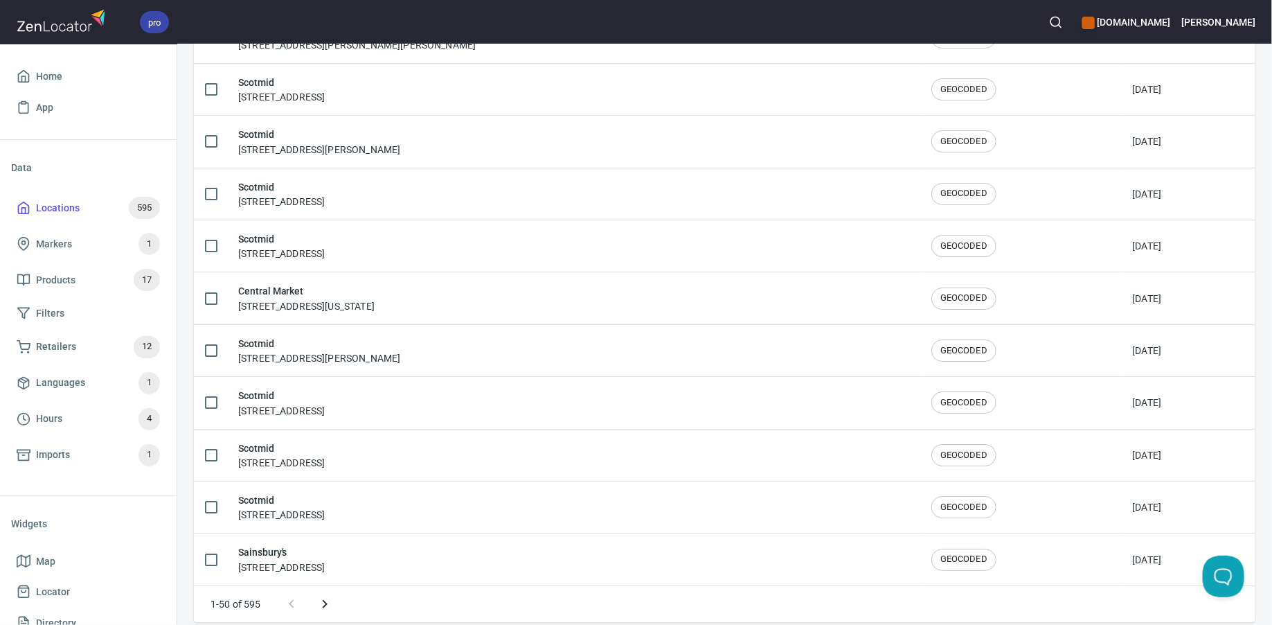
click at [323, 587] on button "Next page" at bounding box center [324, 603] width 33 height 33
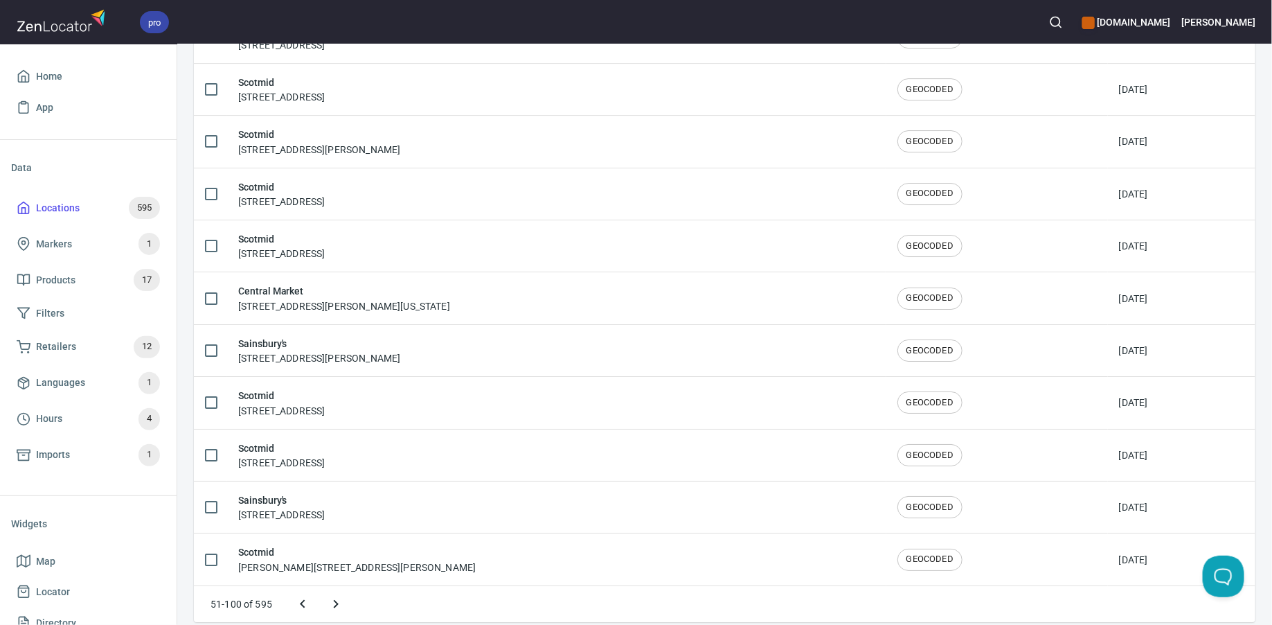
click at [336, 596] on icon "Next page" at bounding box center [336, 604] width 17 height 17
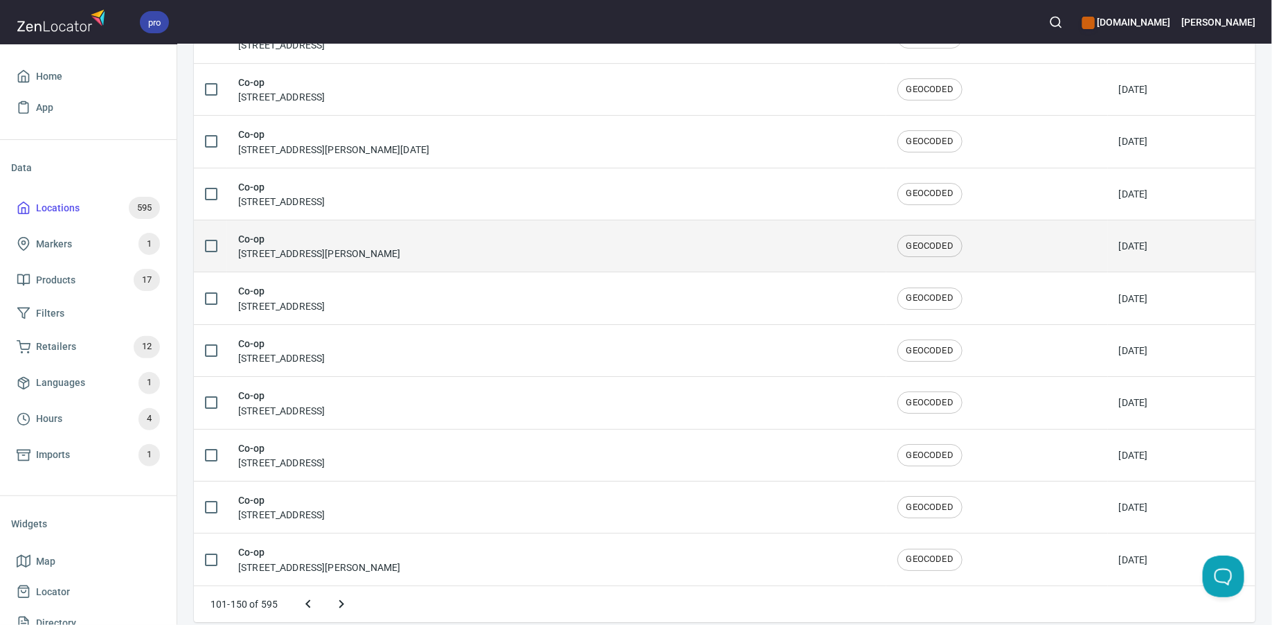
click at [351, 231] on h6 "Co-op" at bounding box center [319, 238] width 162 height 15
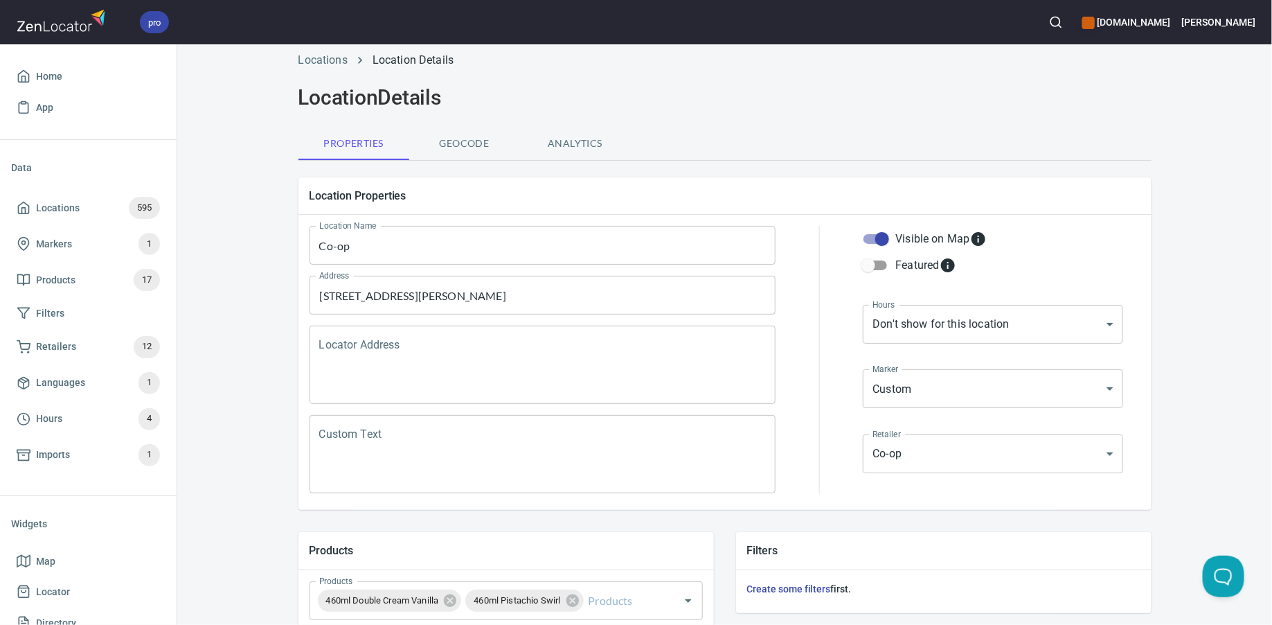
scroll to position [19, 0]
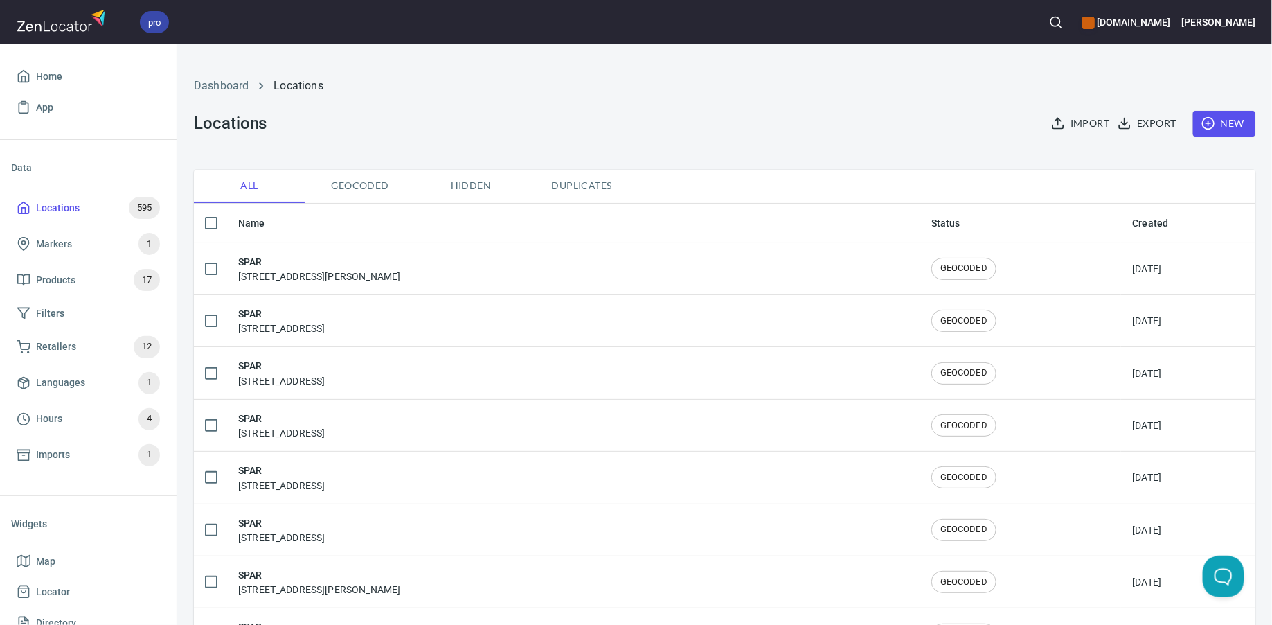
click at [1249, 18] on h6 "[PERSON_NAME]" at bounding box center [1218, 22] width 73 height 15
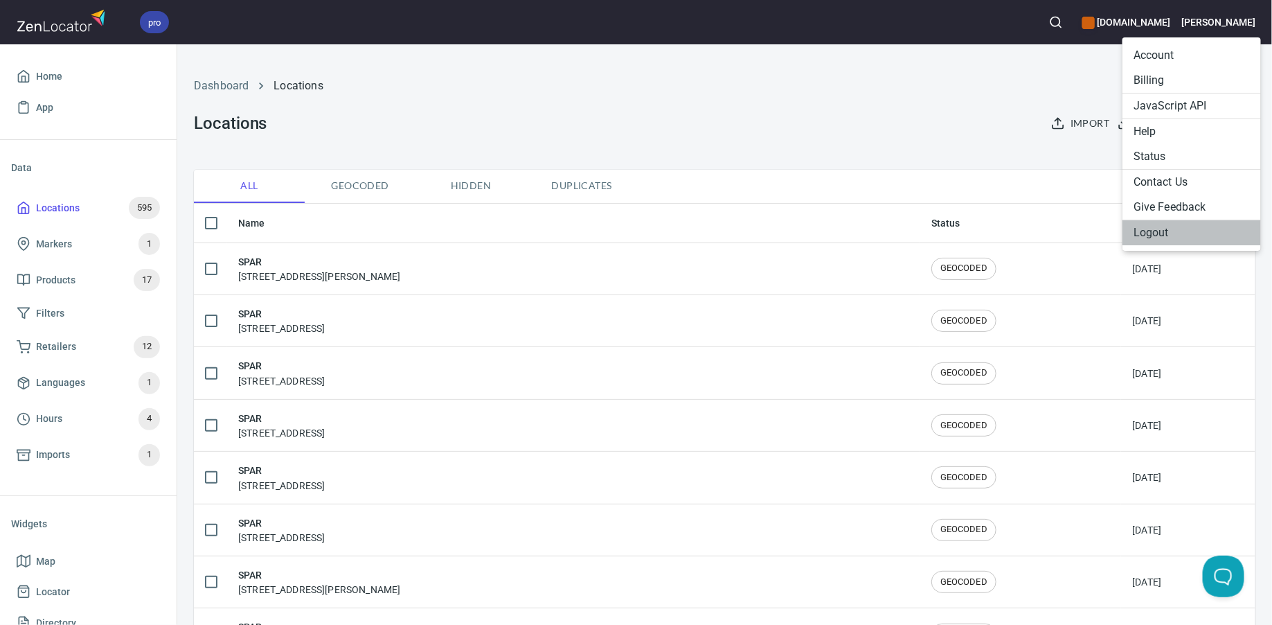
click at [1181, 244] on li "Logout" at bounding box center [1191, 232] width 138 height 25
